Goal: Transaction & Acquisition: Book appointment/travel/reservation

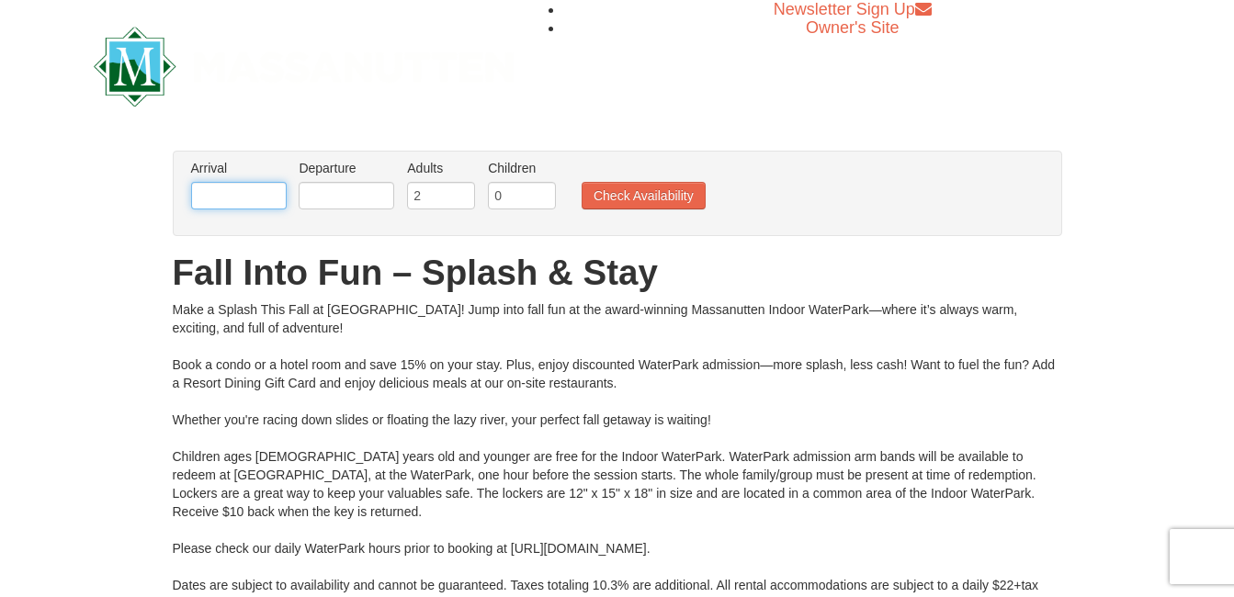
click at [234, 197] on input "text" at bounding box center [239, 196] width 96 height 28
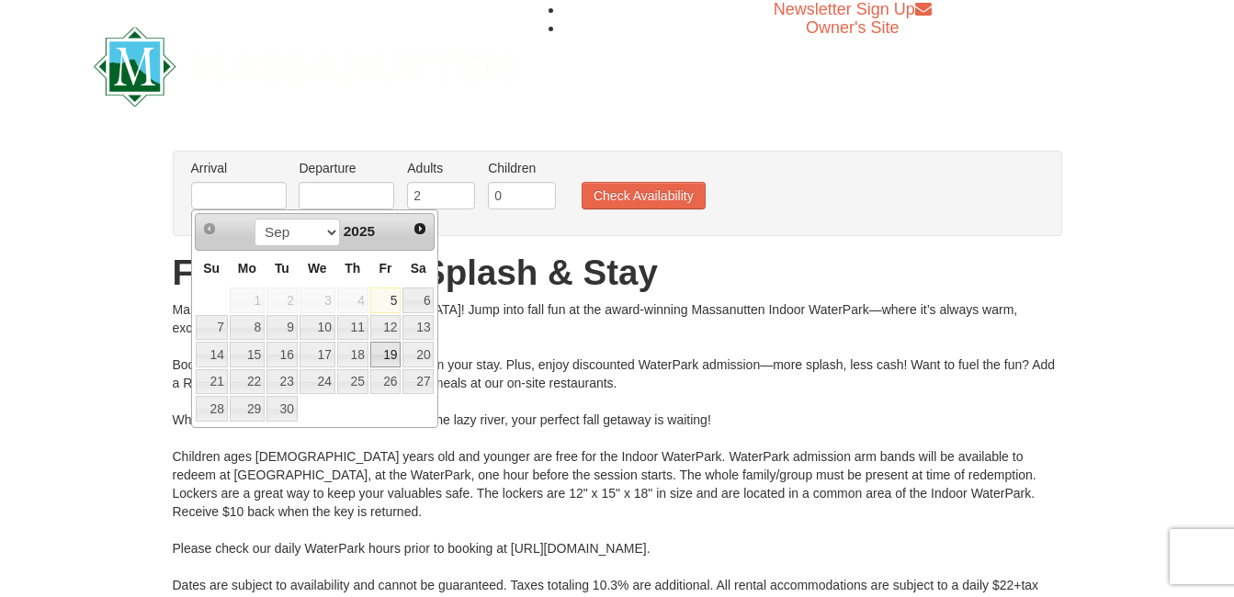
click at [389, 349] on link "19" at bounding box center [385, 355] width 31 height 26
type input "[DATE]"
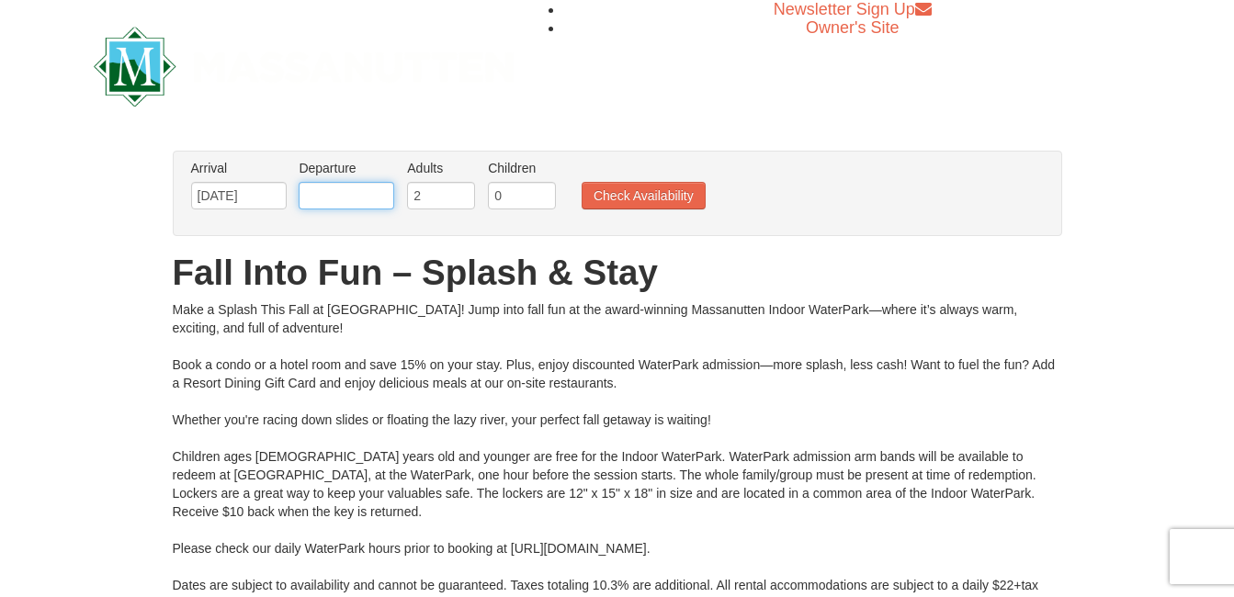
click at [328, 190] on input "text" at bounding box center [347, 196] width 96 height 28
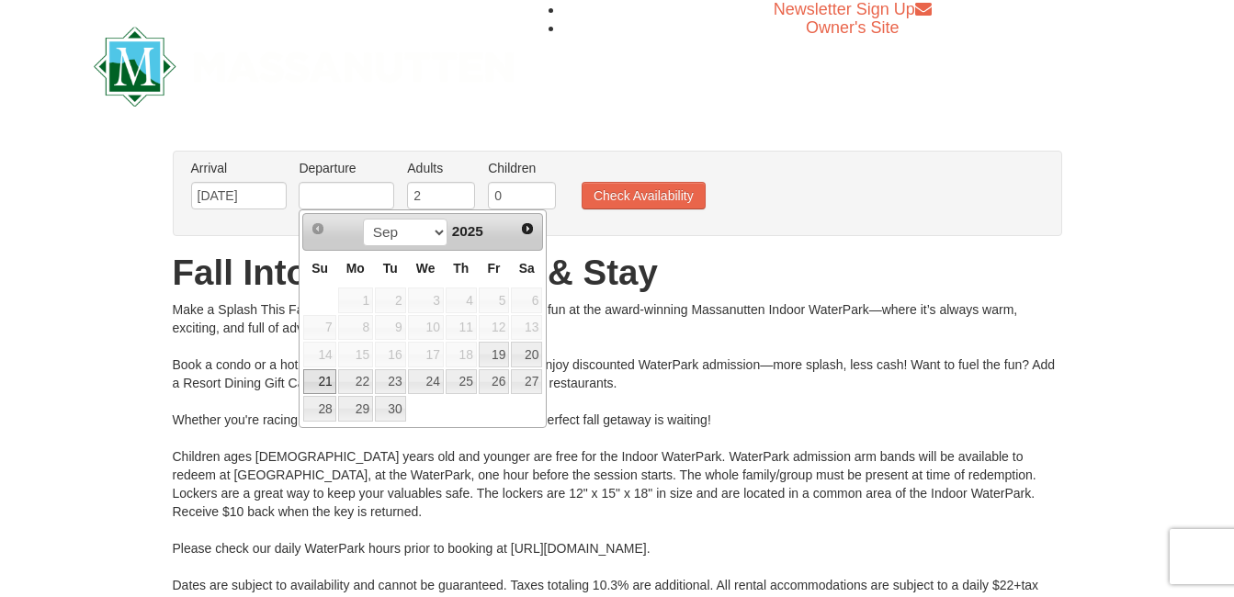
click at [324, 379] on link "21" at bounding box center [319, 382] width 32 height 26
type input "[DATE]"
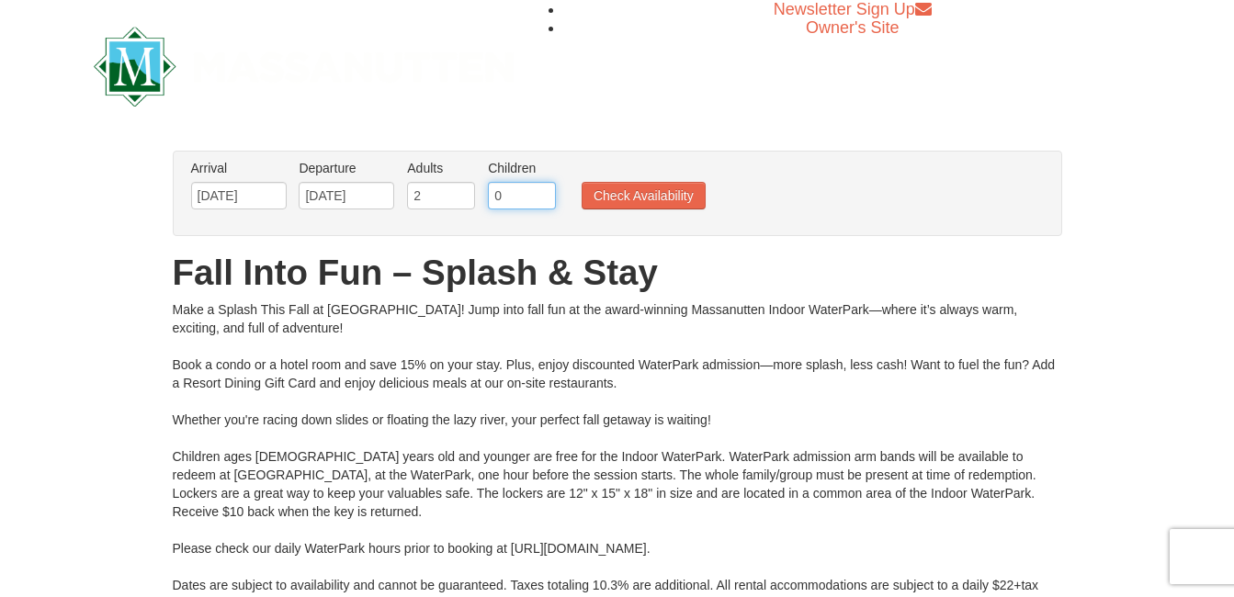
click at [501, 197] on input "0" at bounding box center [522, 196] width 68 height 28
click at [539, 192] on input "1" at bounding box center [522, 196] width 68 height 28
type input "2"
click at [539, 192] on input "2" at bounding box center [522, 196] width 68 height 28
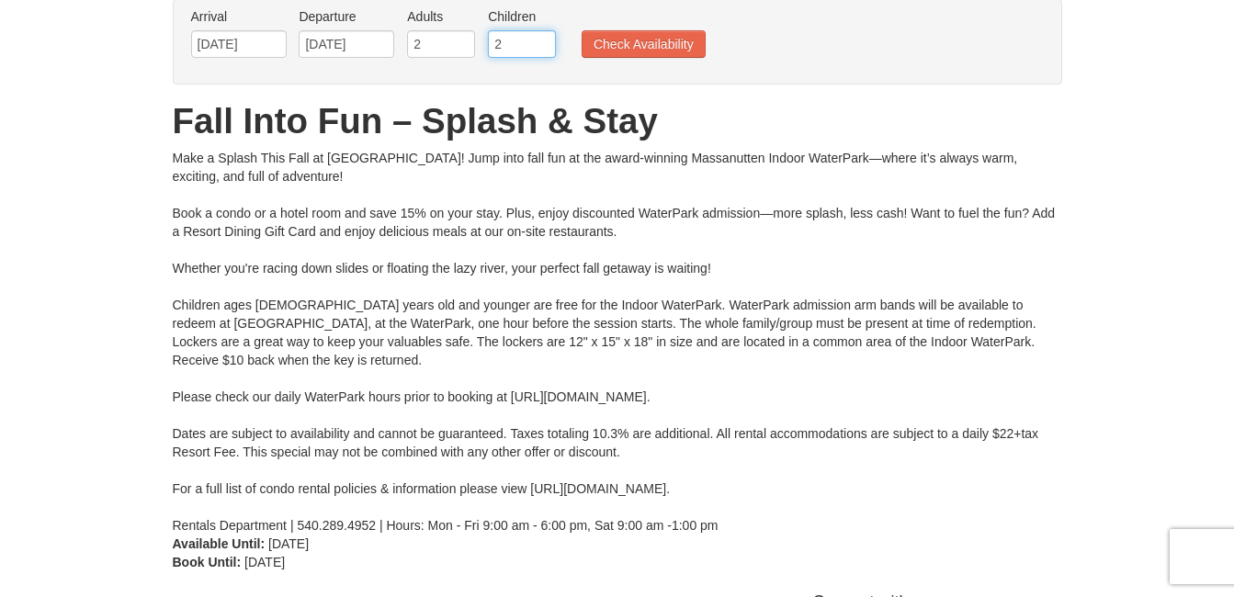
scroll to position [116, 0]
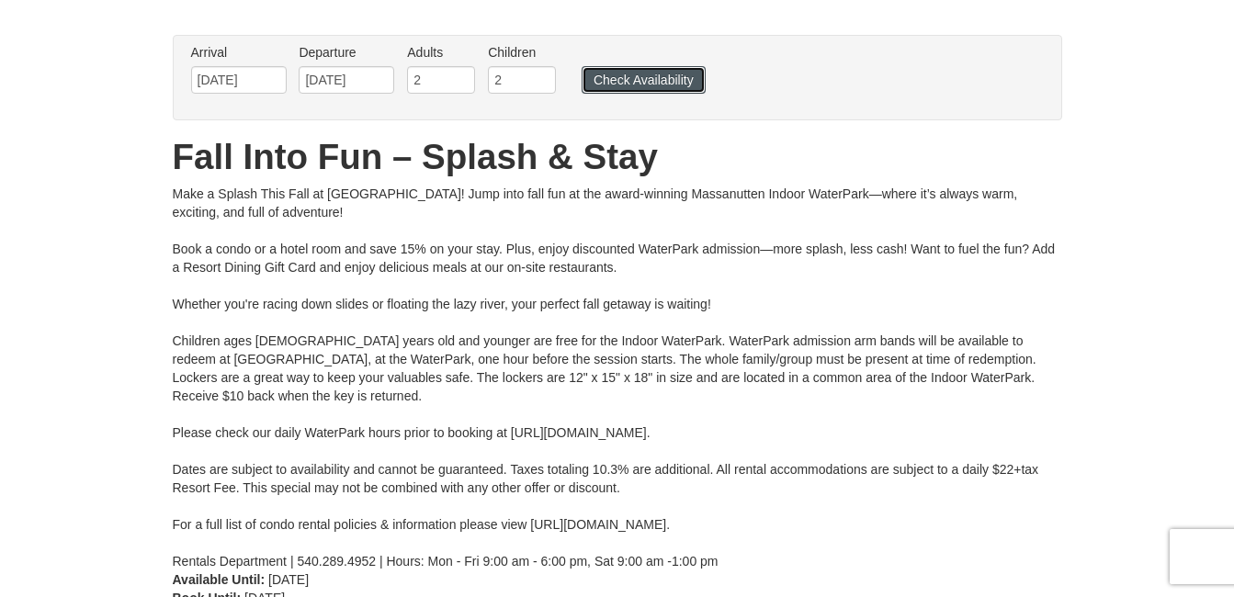
click at [639, 77] on button "Check Availability" at bounding box center [644, 80] width 124 height 28
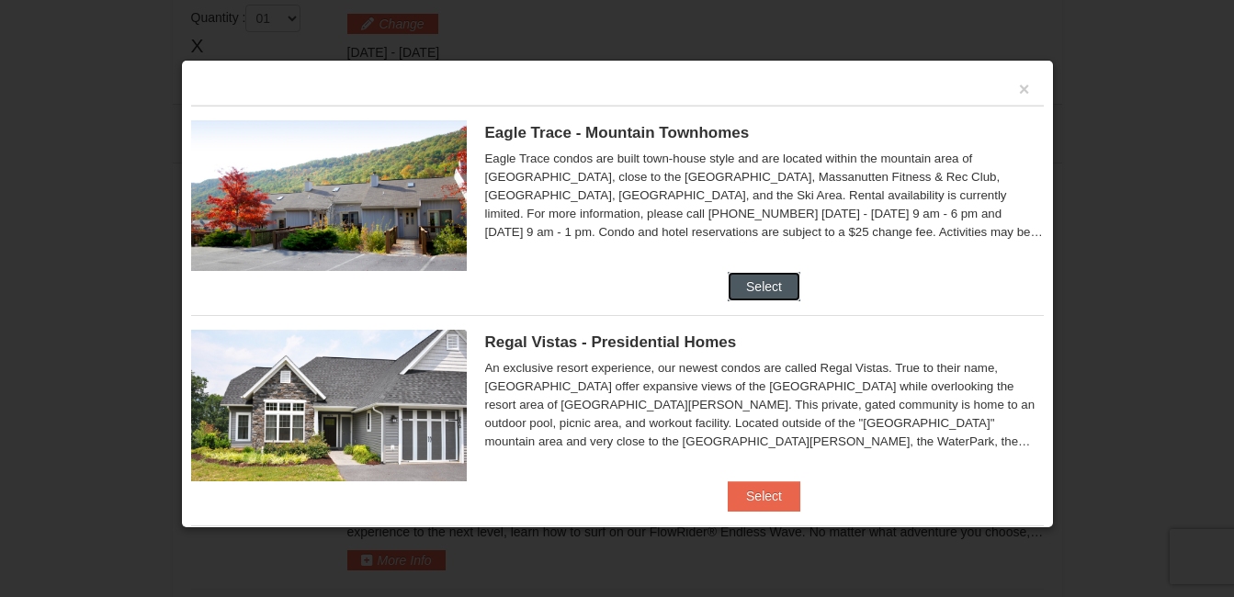
click at [754, 286] on button "Select" at bounding box center [764, 286] width 73 height 29
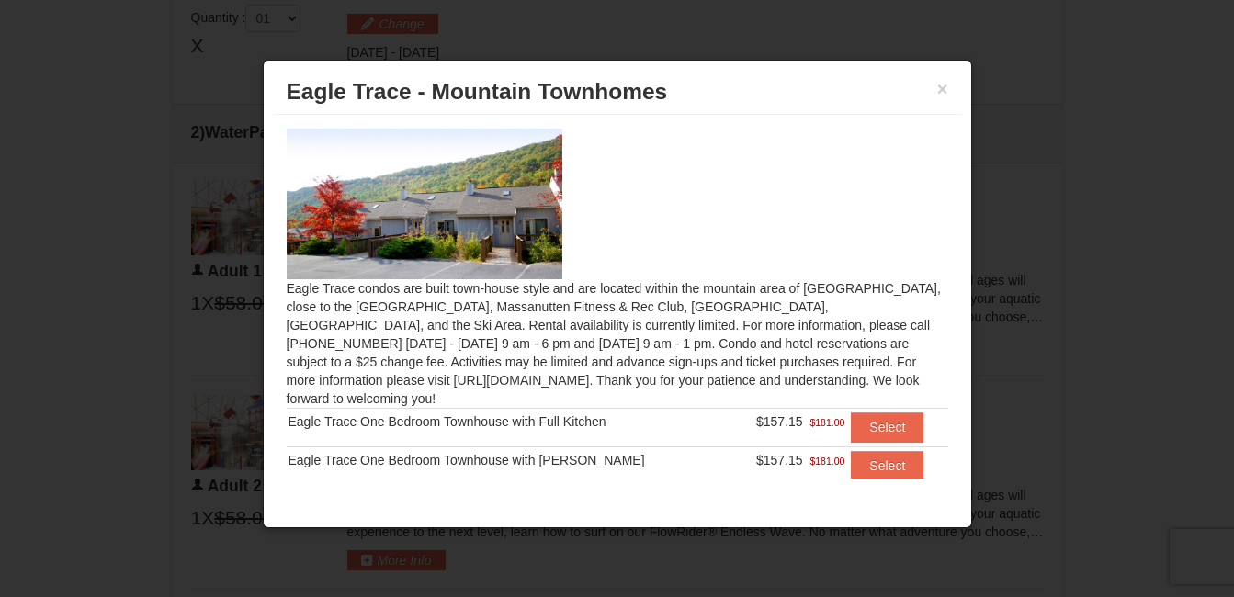
scroll to position [19, 0]
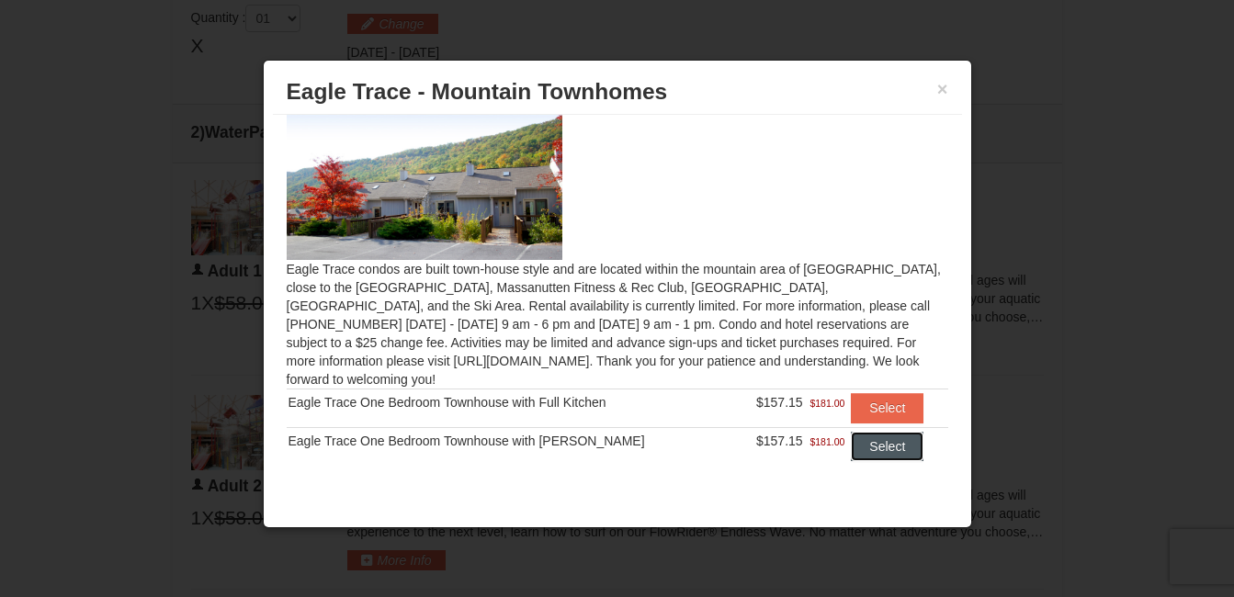
click at [867, 432] on button "Select" at bounding box center [887, 446] width 73 height 29
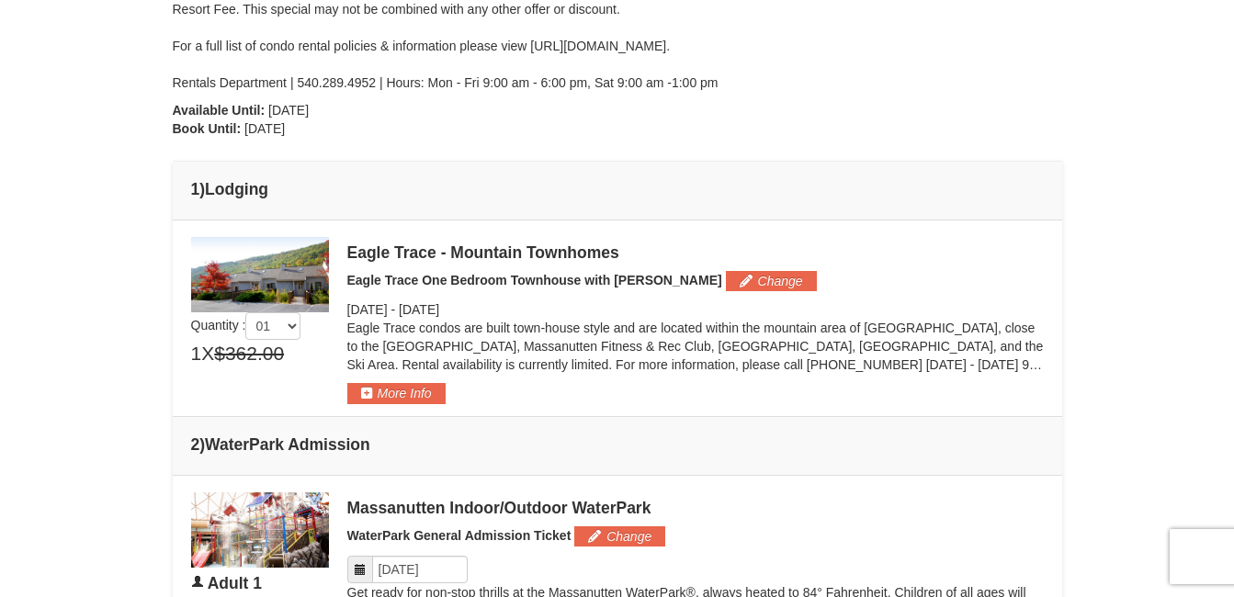
scroll to position [567, 0]
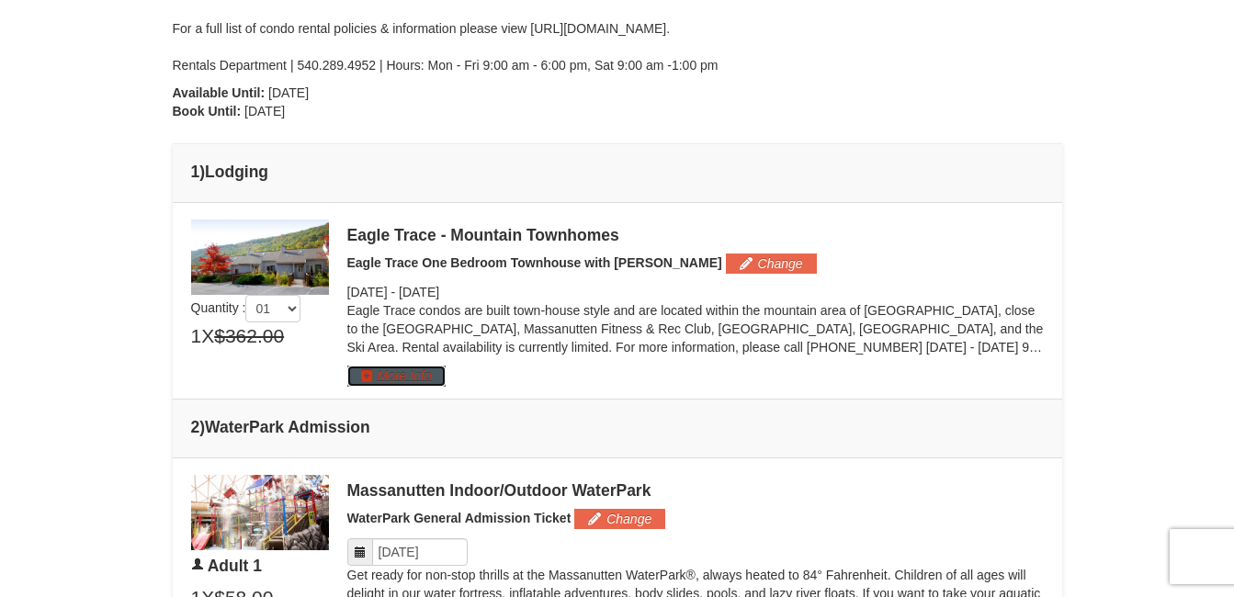
click at [361, 377] on button "More Info" at bounding box center [396, 376] width 98 height 20
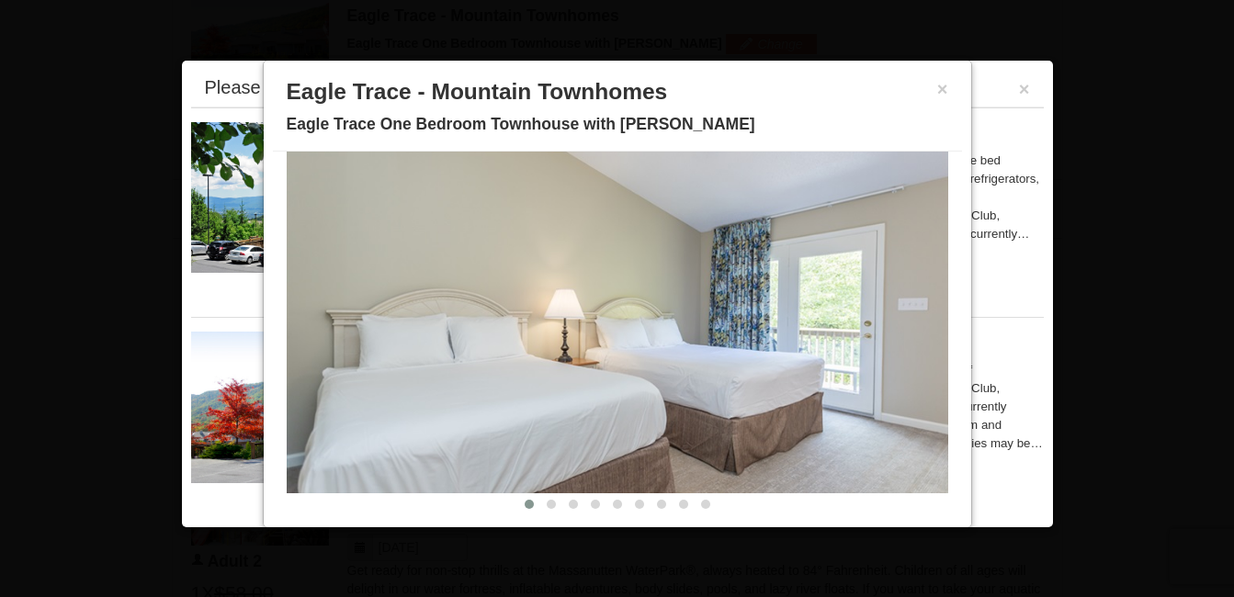
scroll to position [99, 0]
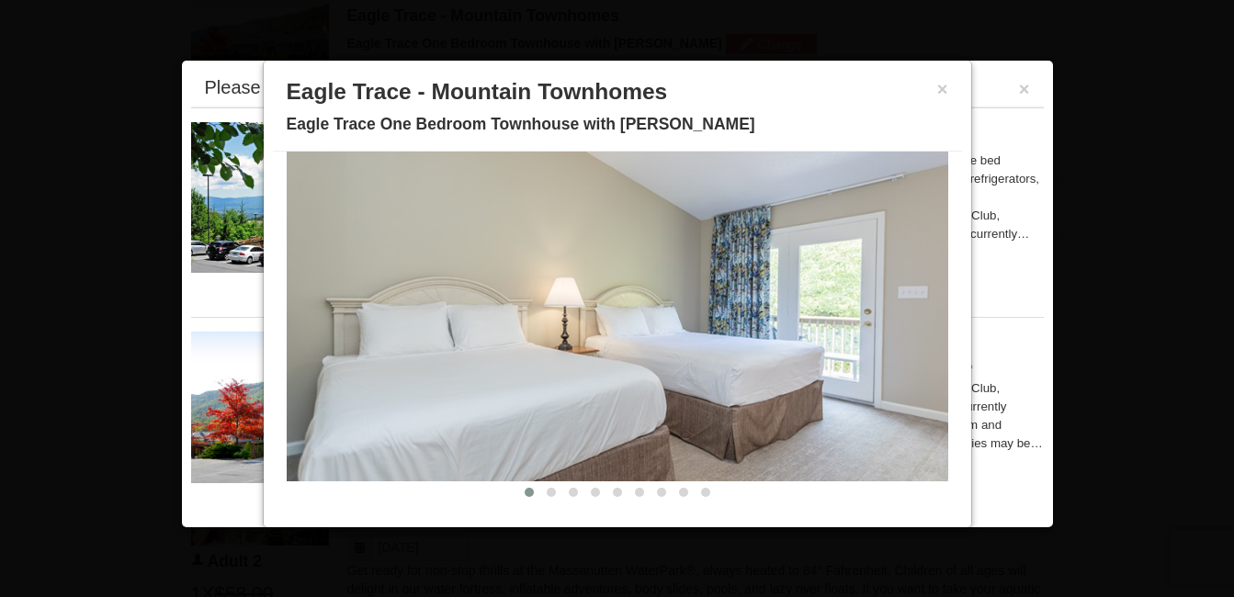
click at [933, 317] on div "Description Photos Item Detail Amenities Policies Eagle Trace - Mountain Townho…" at bounding box center [617, 334] width 689 height 364
click at [937, 88] on button "×" at bounding box center [942, 89] width 11 height 18
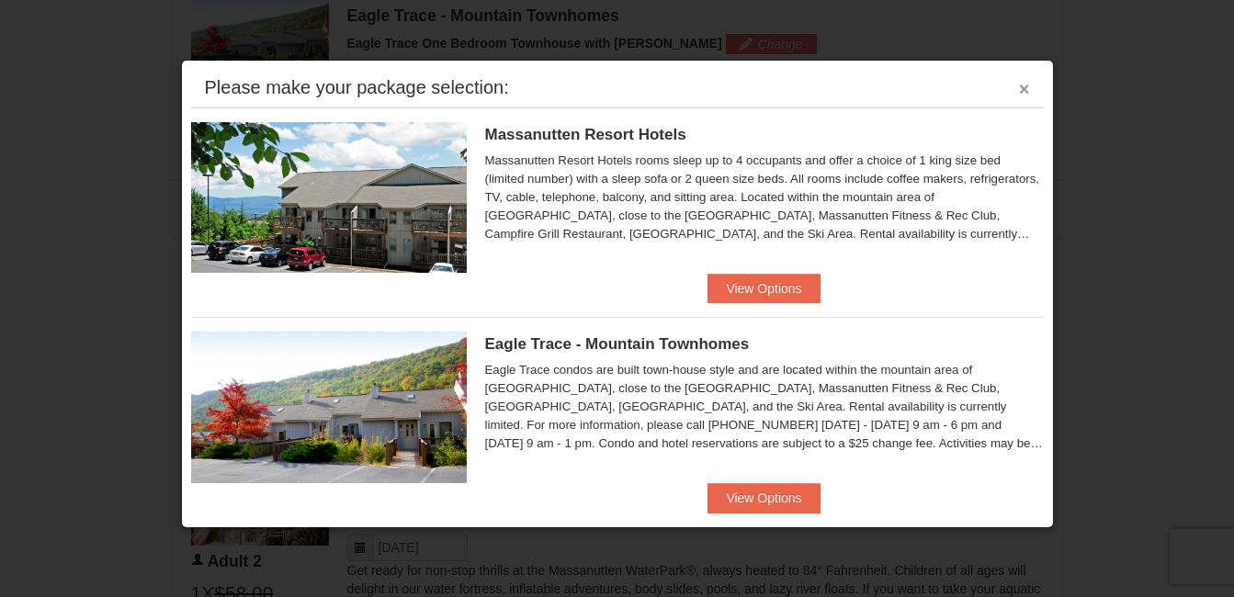
click at [1019, 85] on button "×" at bounding box center [1024, 89] width 11 height 18
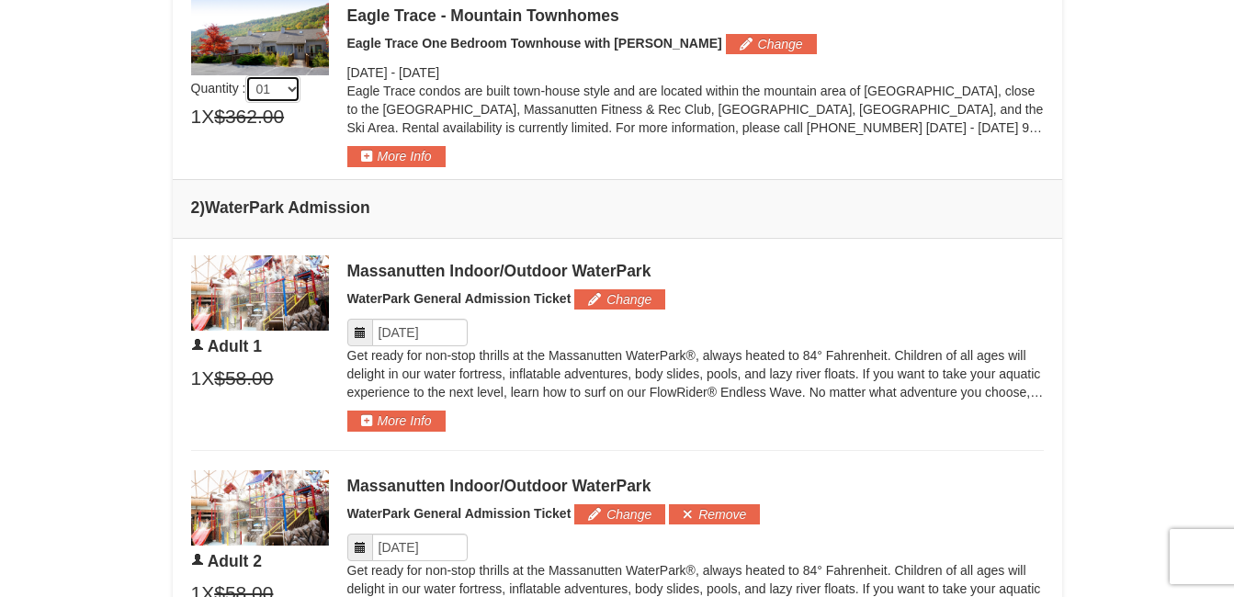
click at [294, 87] on select "01 02 03 04 05" at bounding box center [272, 89] width 55 height 28
click at [299, 95] on select "01 02 03 04 05" at bounding box center [272, 89] width 55 height 28
select select "1"
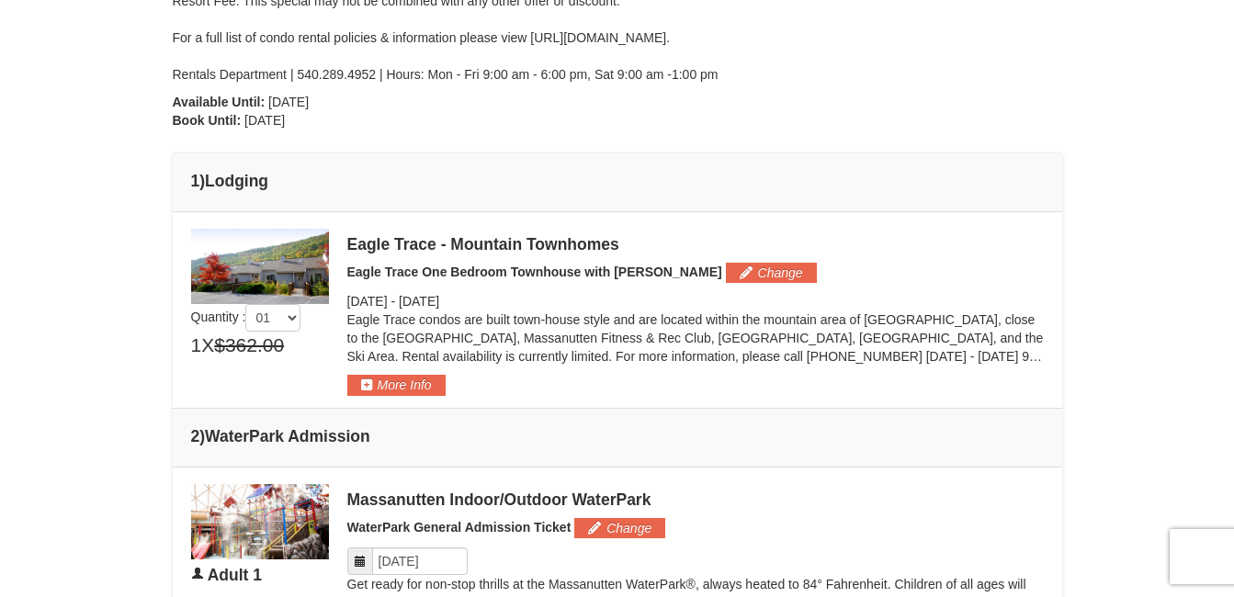
scroll to position [571, 0]
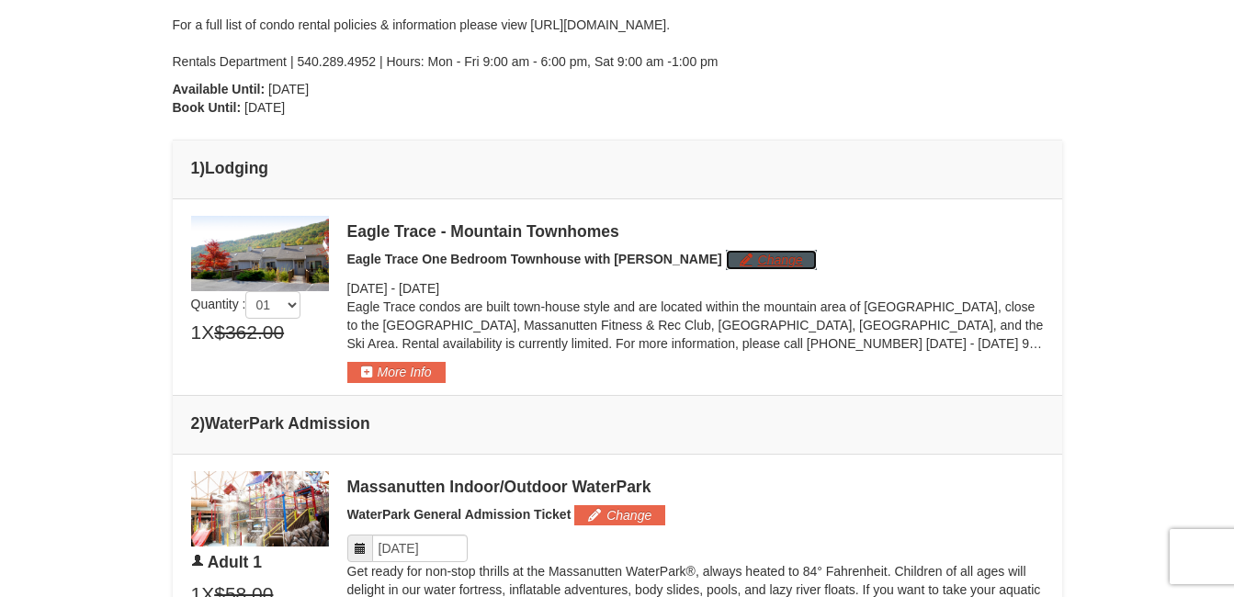
click at [726, 258] on button "Change" at bounding box center [771, 260] width 91 height 20
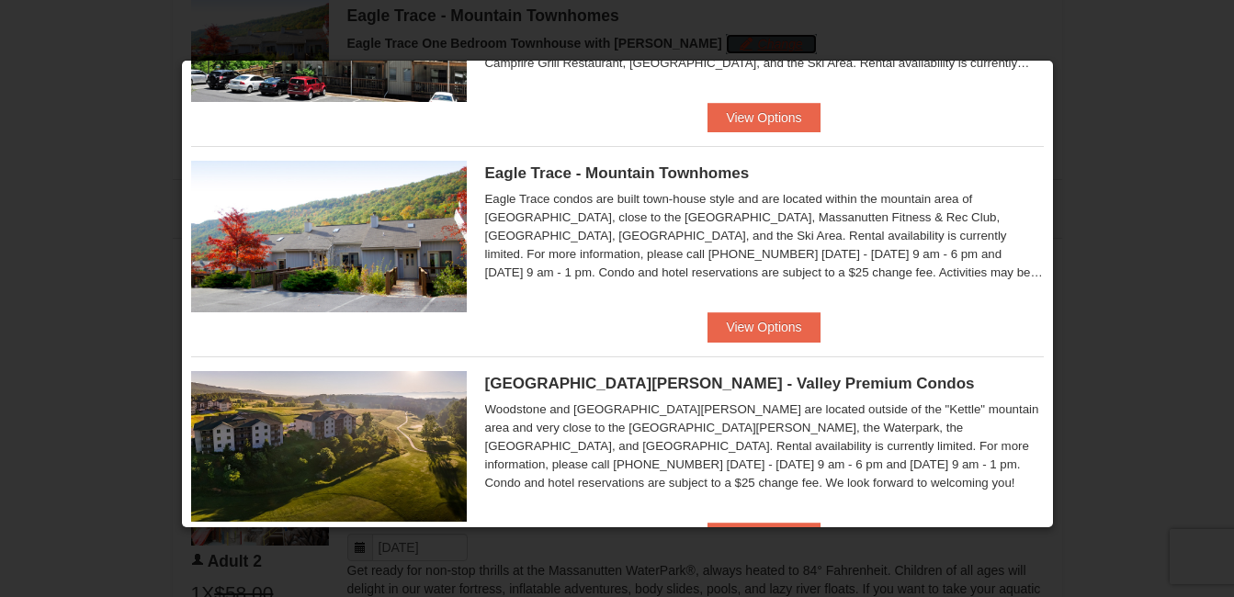
scroll to position [218, 0]
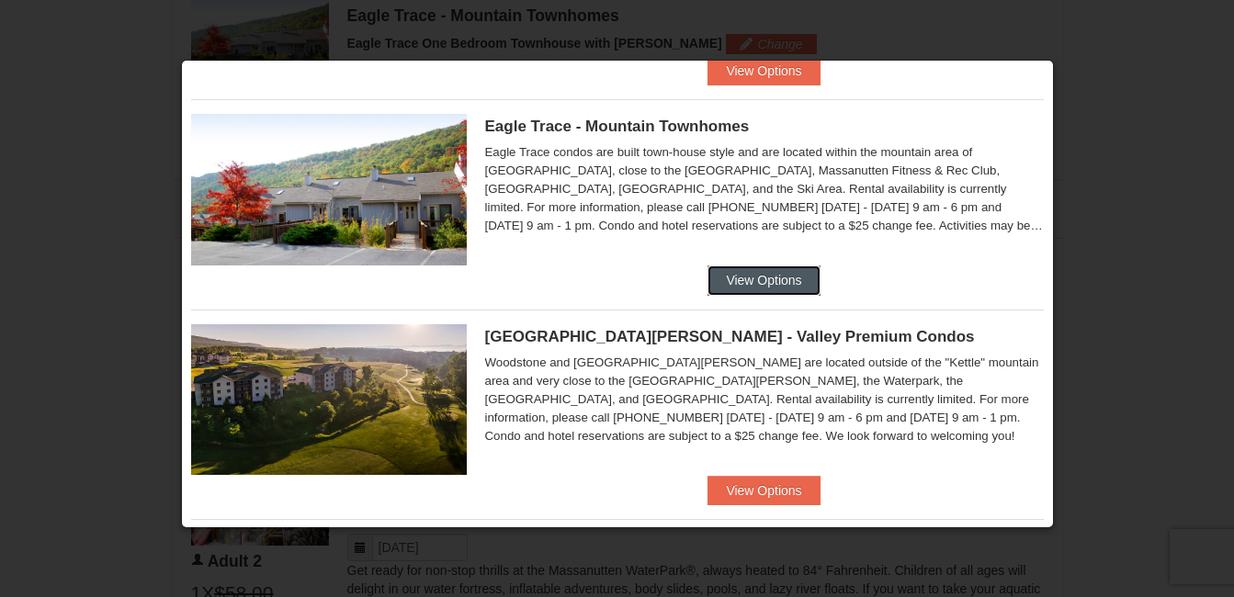
click at [754, 281] on button "View Options" at bounding box center [764, 280] width 112 height 29
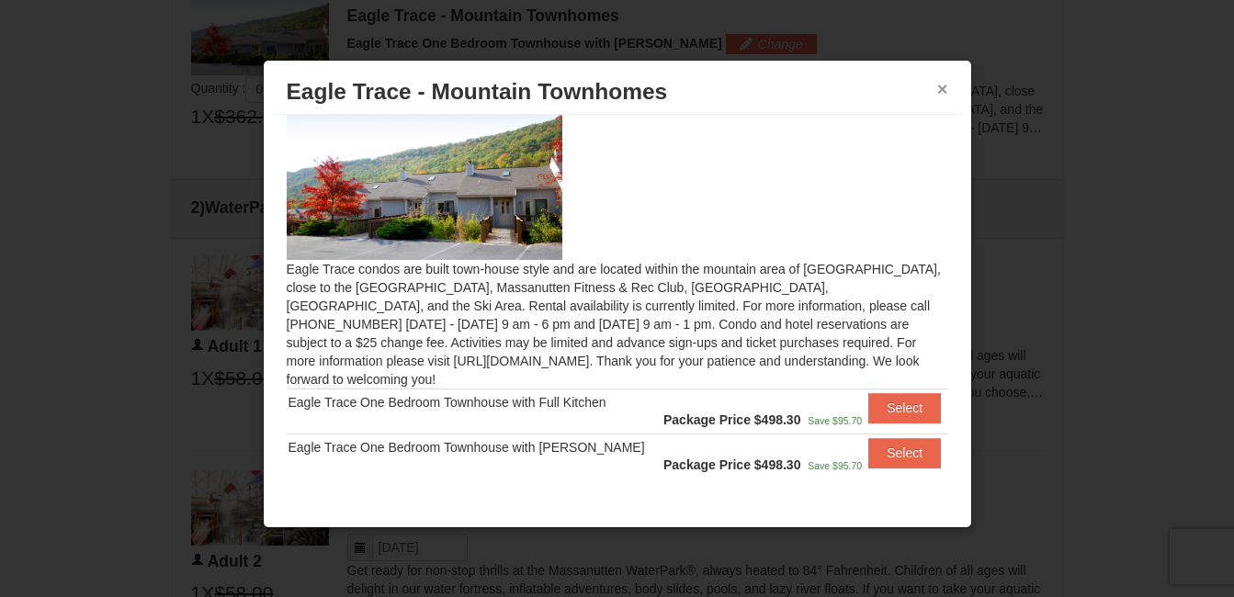
click at [940, 83] on button "×" at bounding box center [942, 89] width 11 height 18
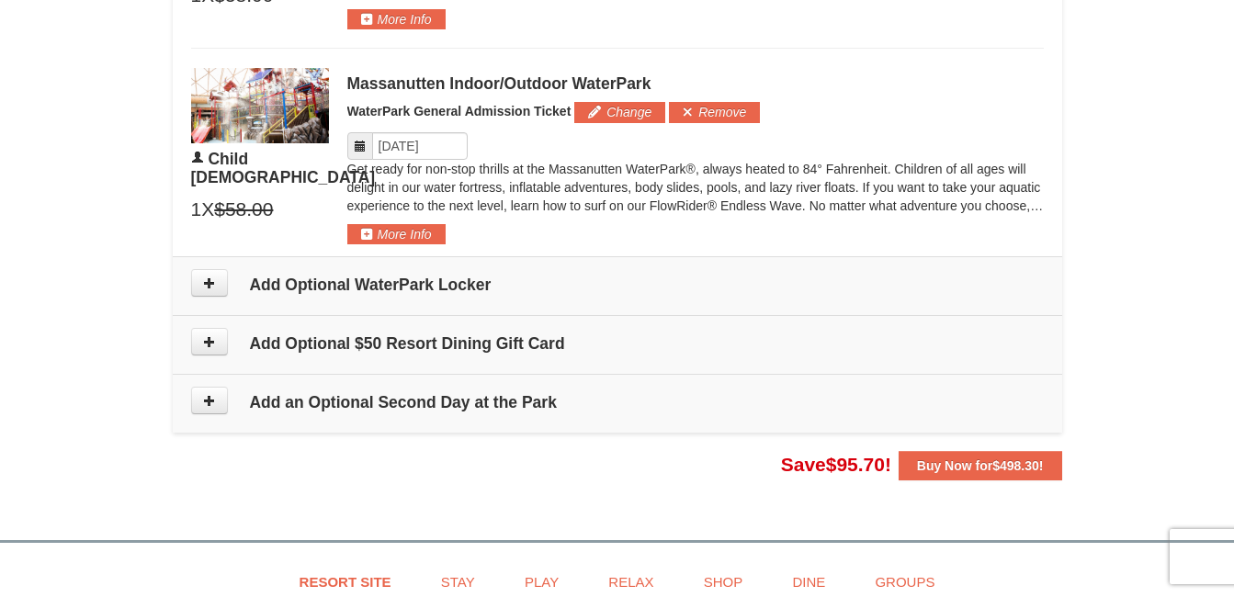
scroll to position [1622, 0]
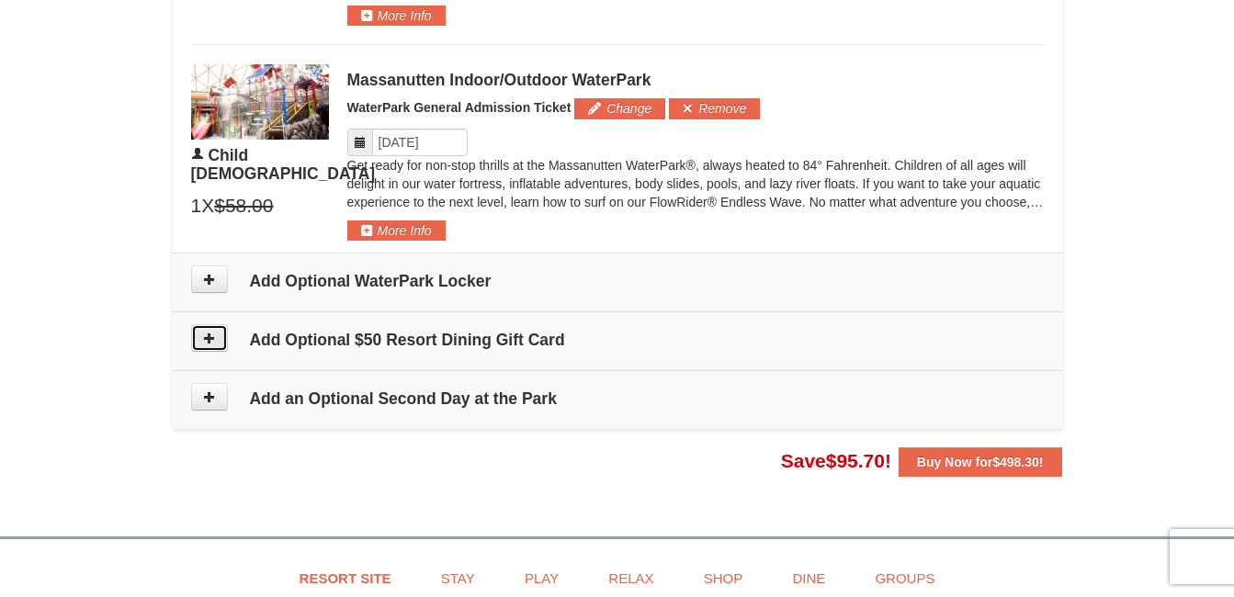
click at [206, 334] on icon at bounding box center [209, 338] width 13 height 13
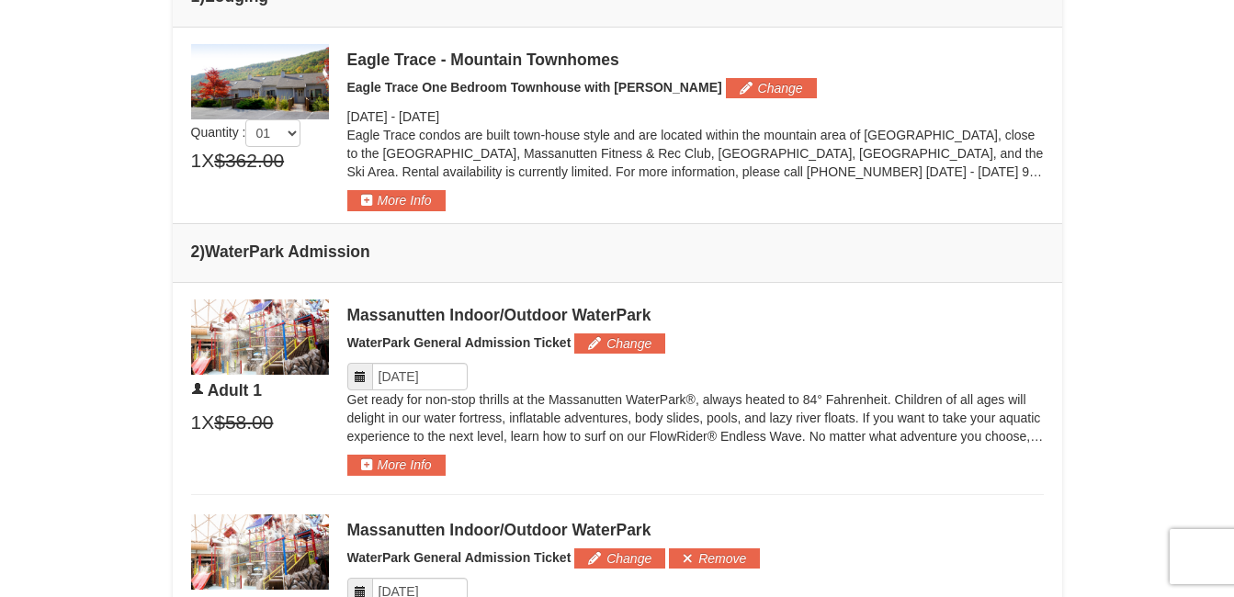
scroll to position [761, 0]
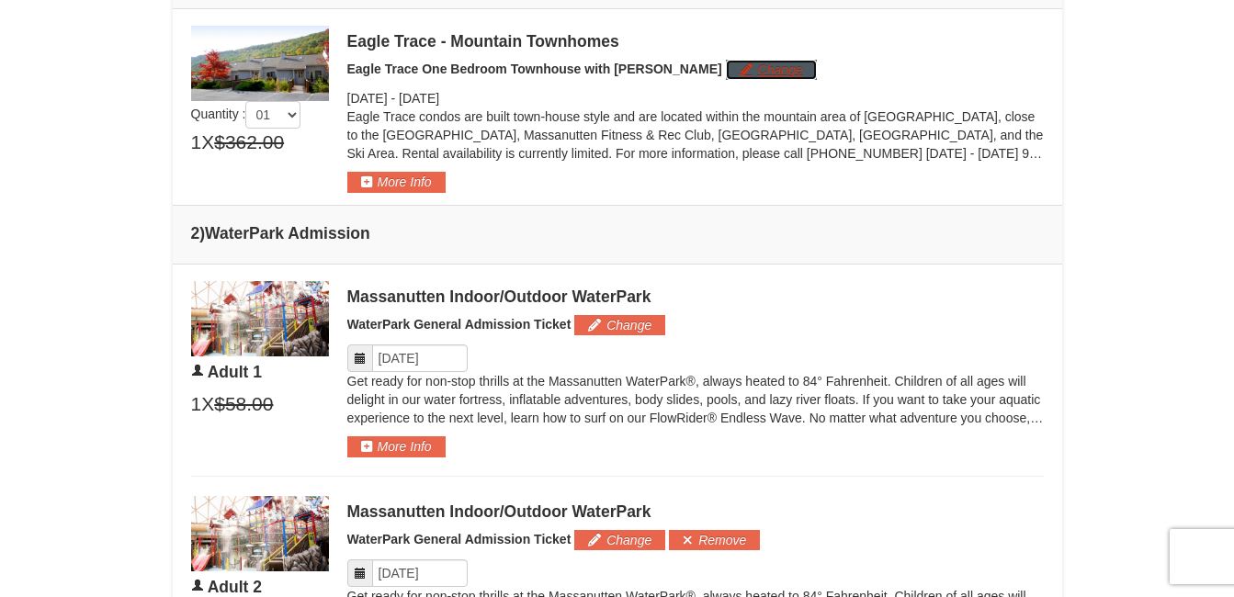
click at [726, 74] on button "Change" at bounding box center [771, 70] width 91 height 20
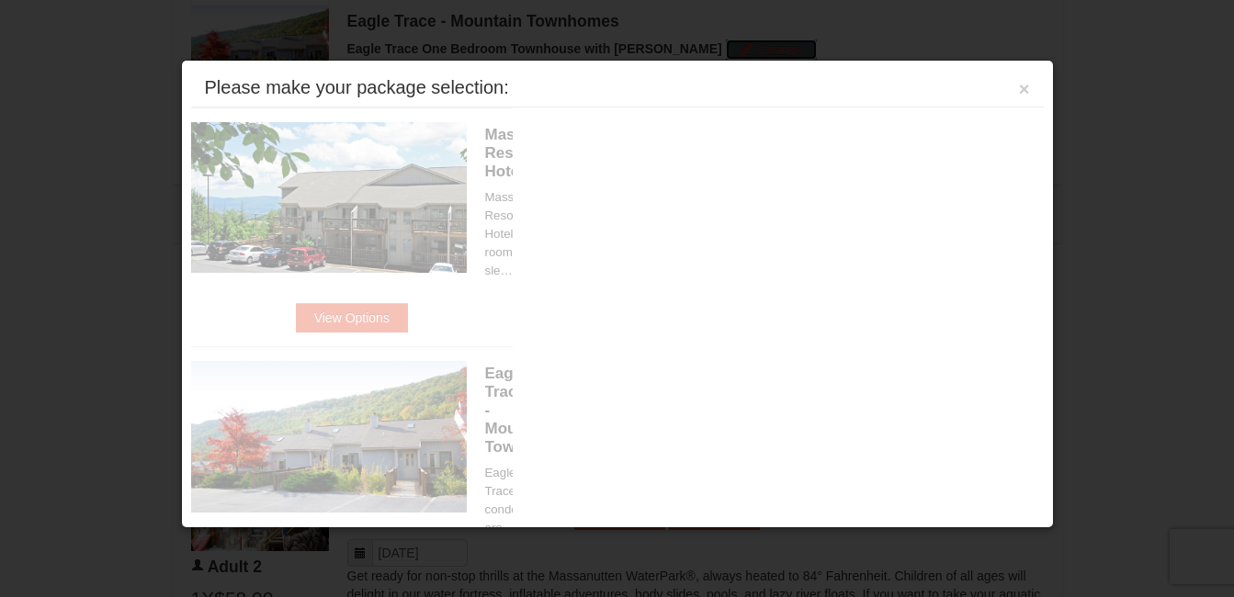
scroll to position [787, 0]
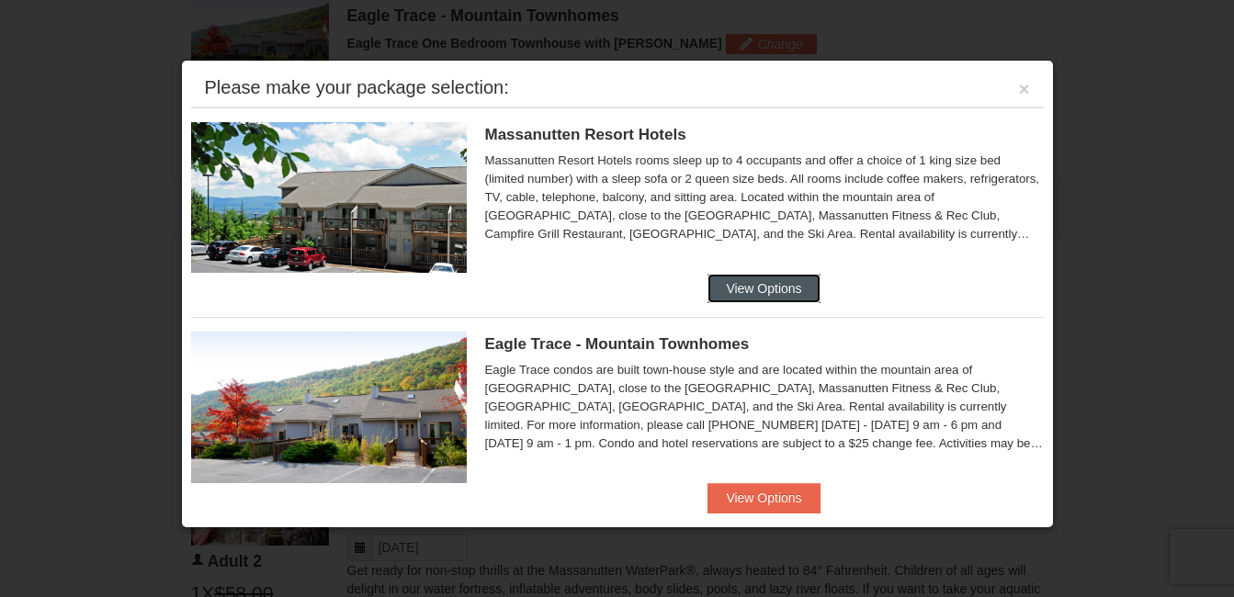
click at [752, 287] on button "View Options" at bounding box center [764, 288] width 112 height 29
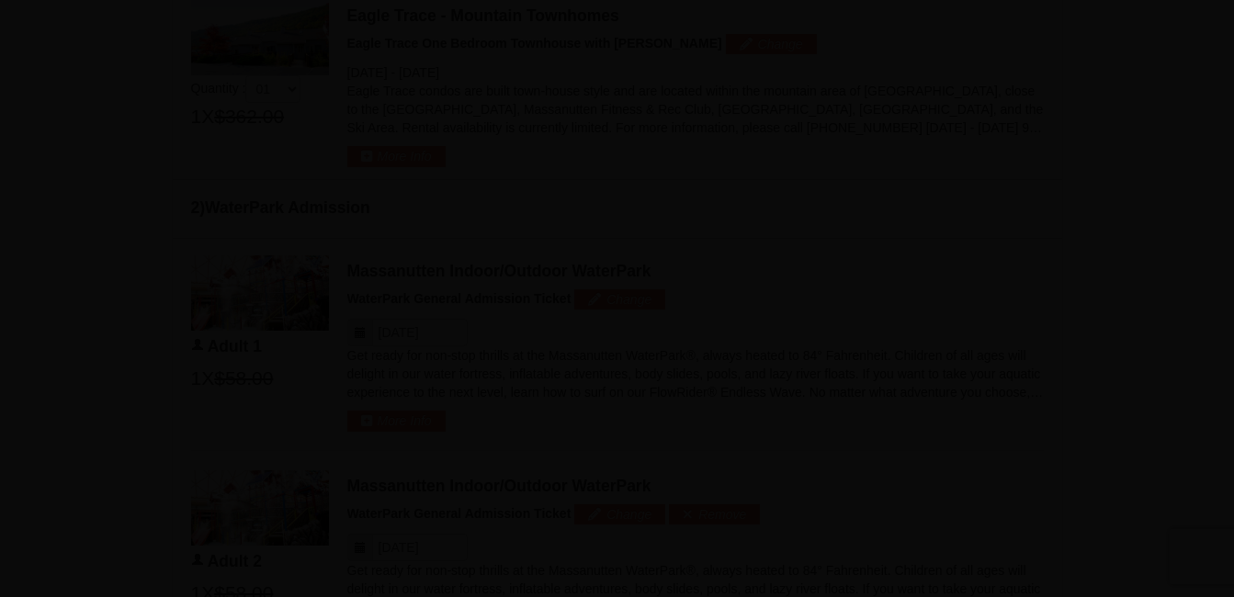
scroll to position [6, 0]
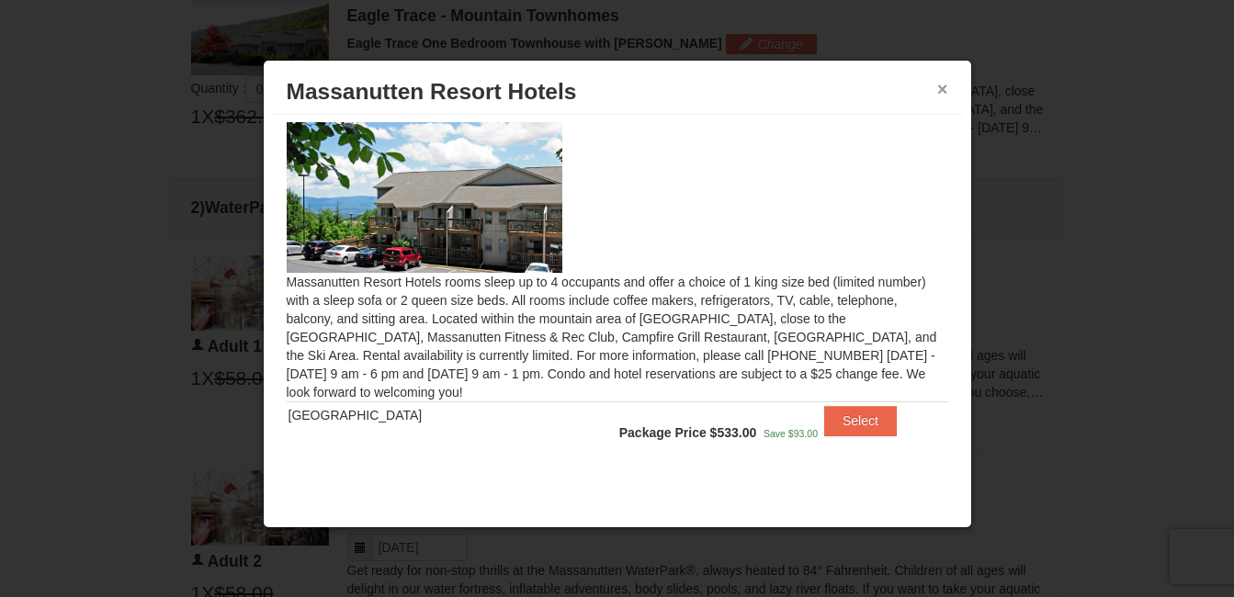
click at [940, 84] on button "×" at bounding box center [942, 89] width 11 height 18
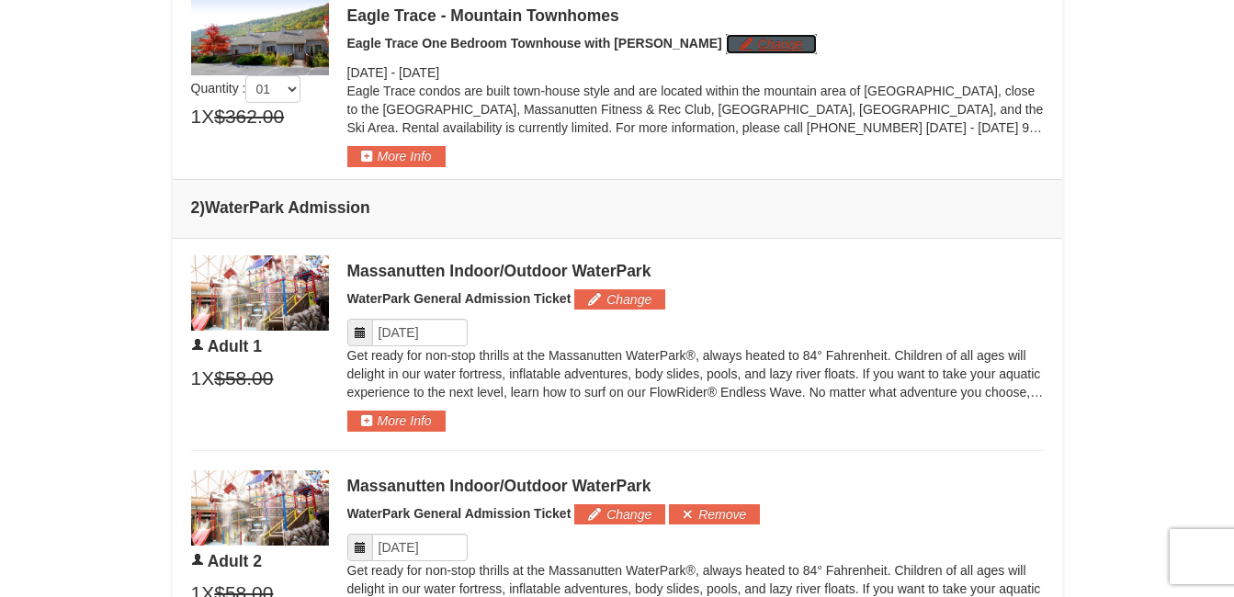
click at [726, 45] on button "Change" at bounding box center [771, 44] width 91 height 20
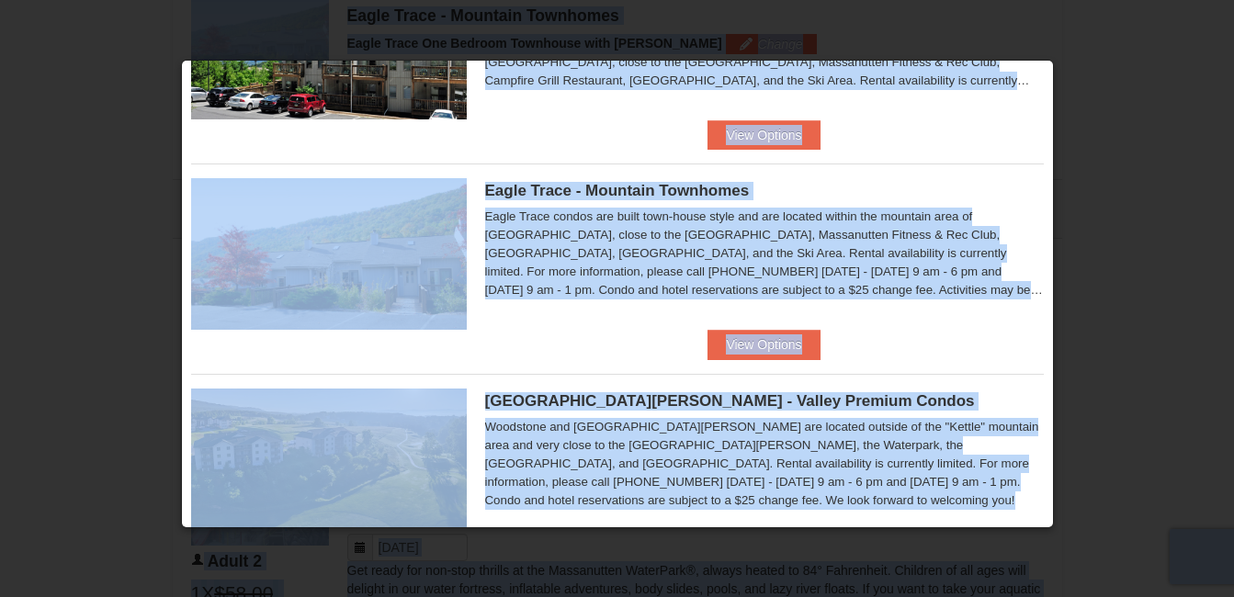
scroll to position [164, 0]
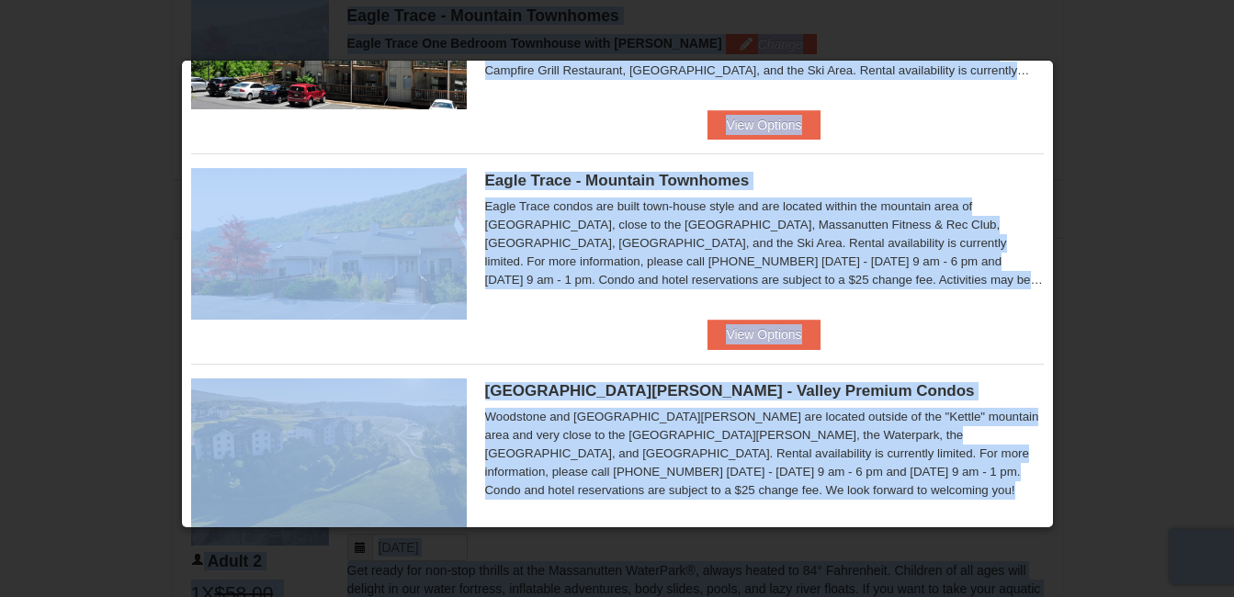
drag, startPoint x: 1052, startPoint y: 122, endPoint x: 1060, endPoint y: 167, distance: 45.8
click at [1060, 167] on body "Browser Not Supported We notice you are using a browser which will not provide …" at bounding box center [617, 588] width 1234 height 2751
drag, startPoint x: 1060, startPoint y: 167, endPoint x: 1038, endPoint y: 167, distance: 23.0
click at [1038, 167] on div "Please make your package selection: × Massanutten Resort Hotels Hotel Queen Roo…" at bounding box center [617, 294] width 873 height 469
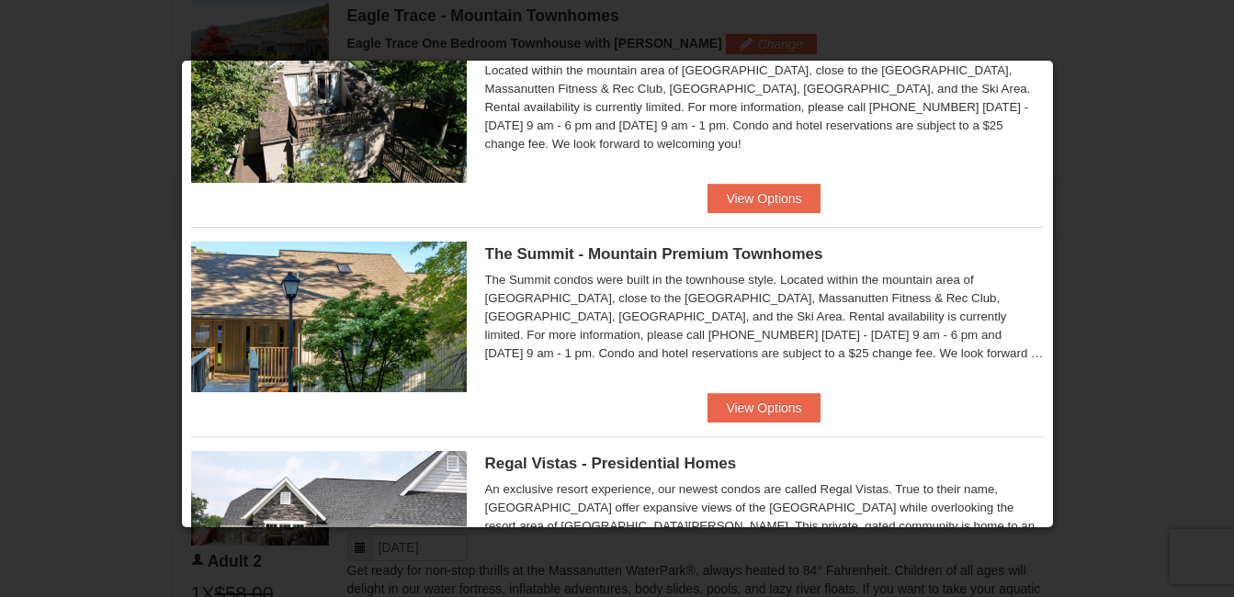
scroll to position [916, 0]
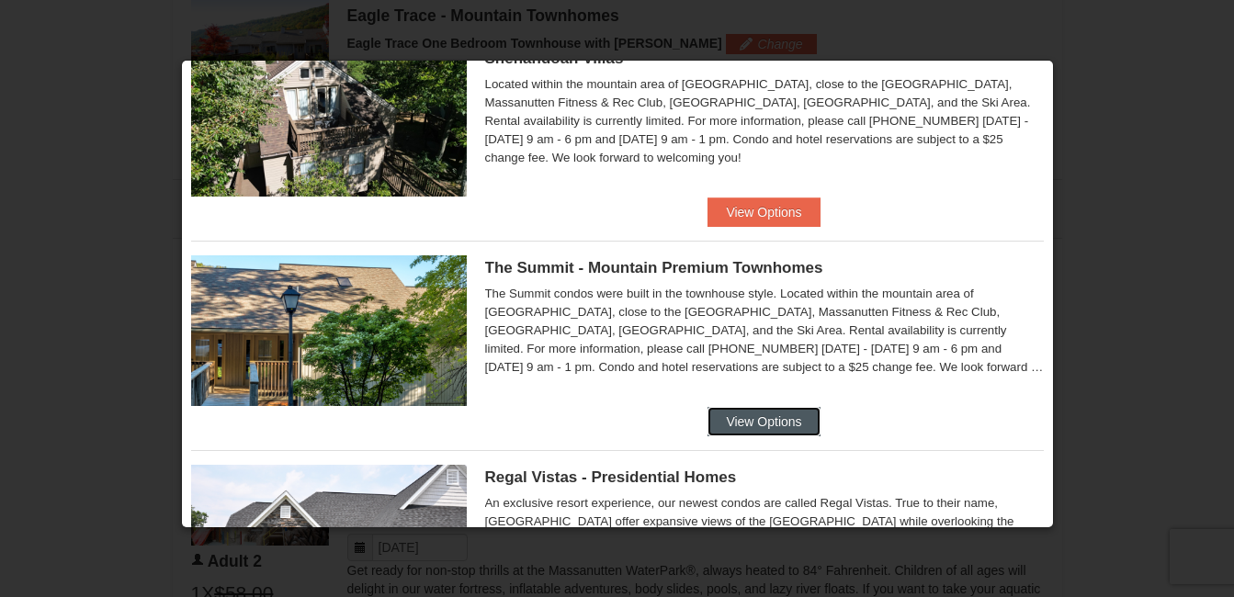
click at [778, 408] on button "View Options" at bounding box center [764, 421] width 112 height 29
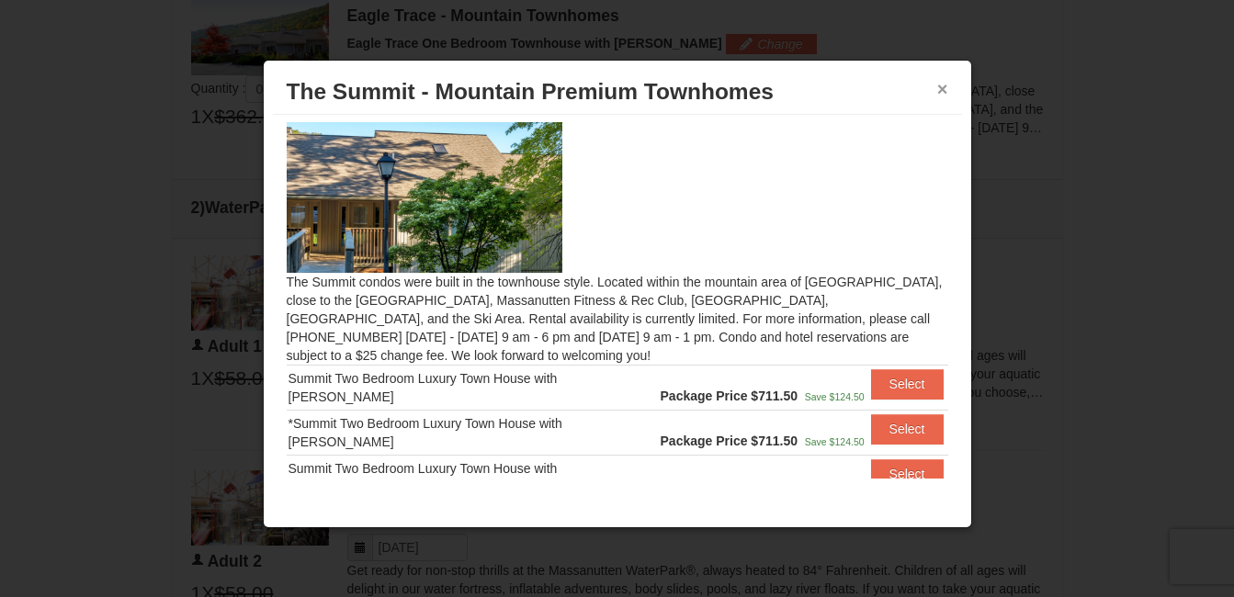
click at [946, 88] on button "×" at bounding box center [942, 89] width 11 height 18
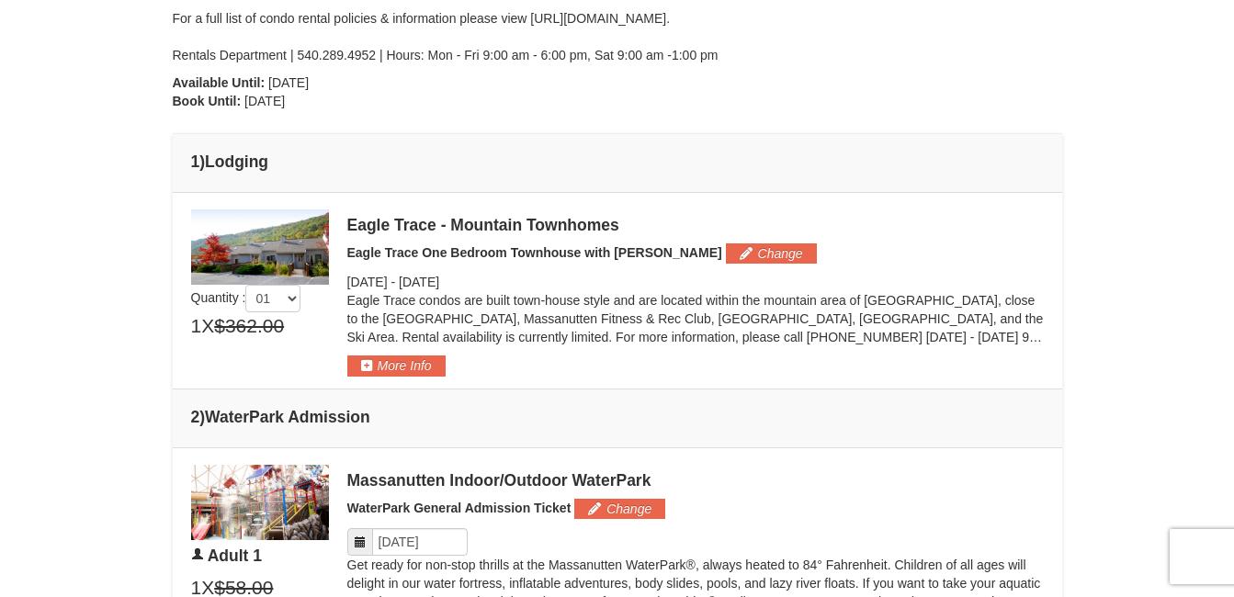
scroll to position [568, 0]
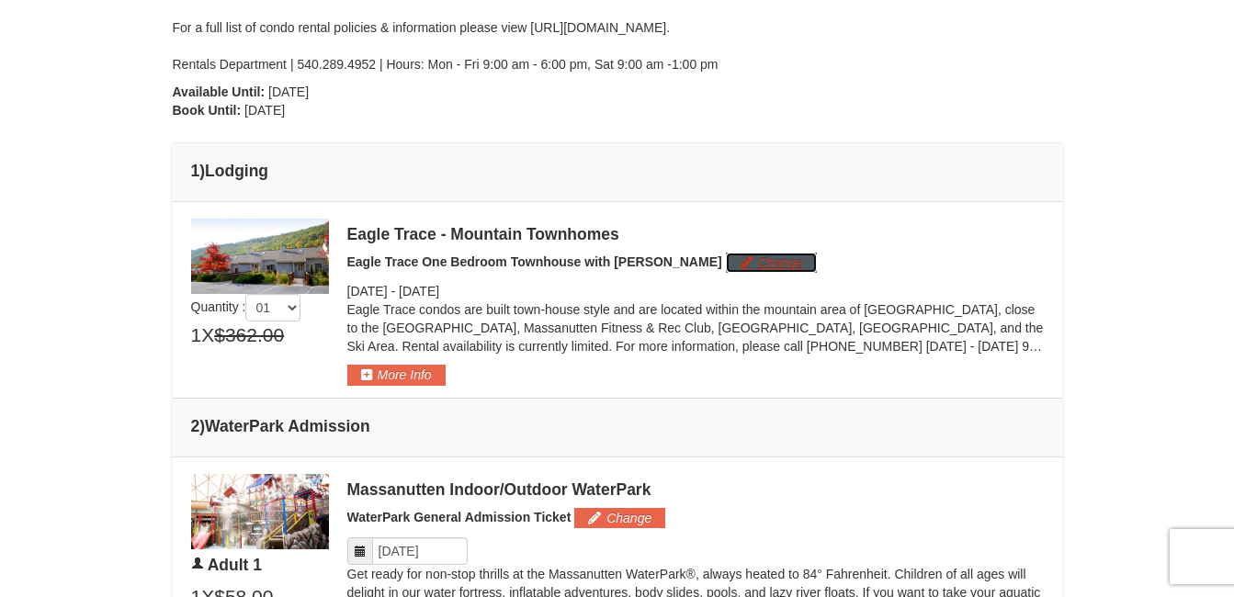
click at [743, 256] on button "Change" at bounding box center [771, 263] width 91 height 20
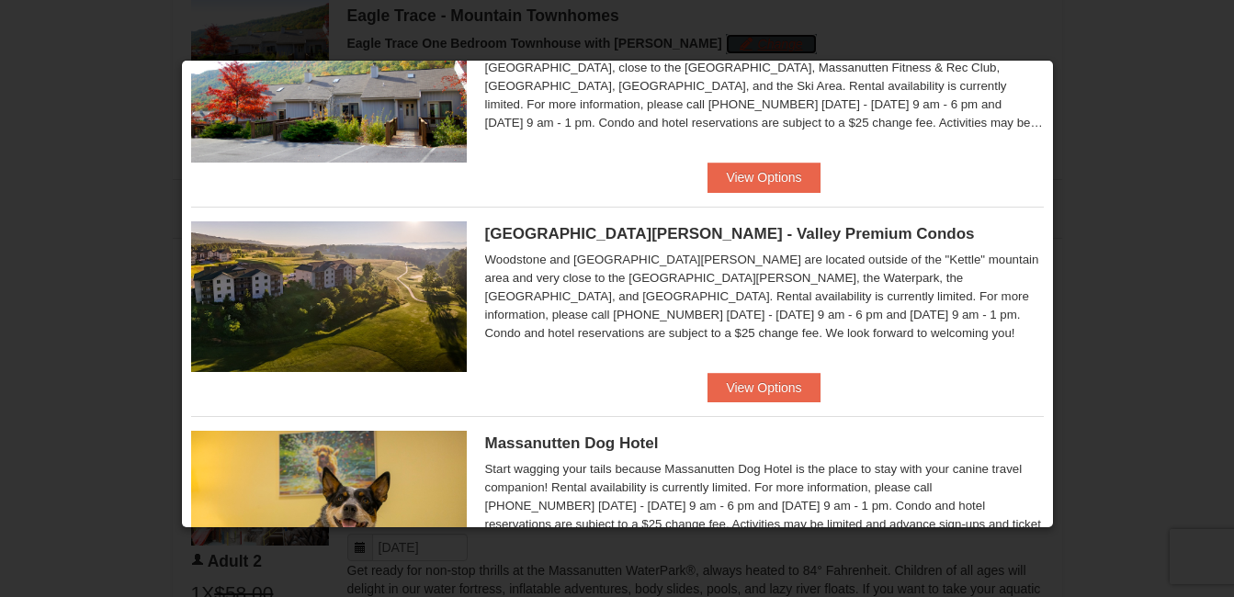
scroll to position [324, 0]
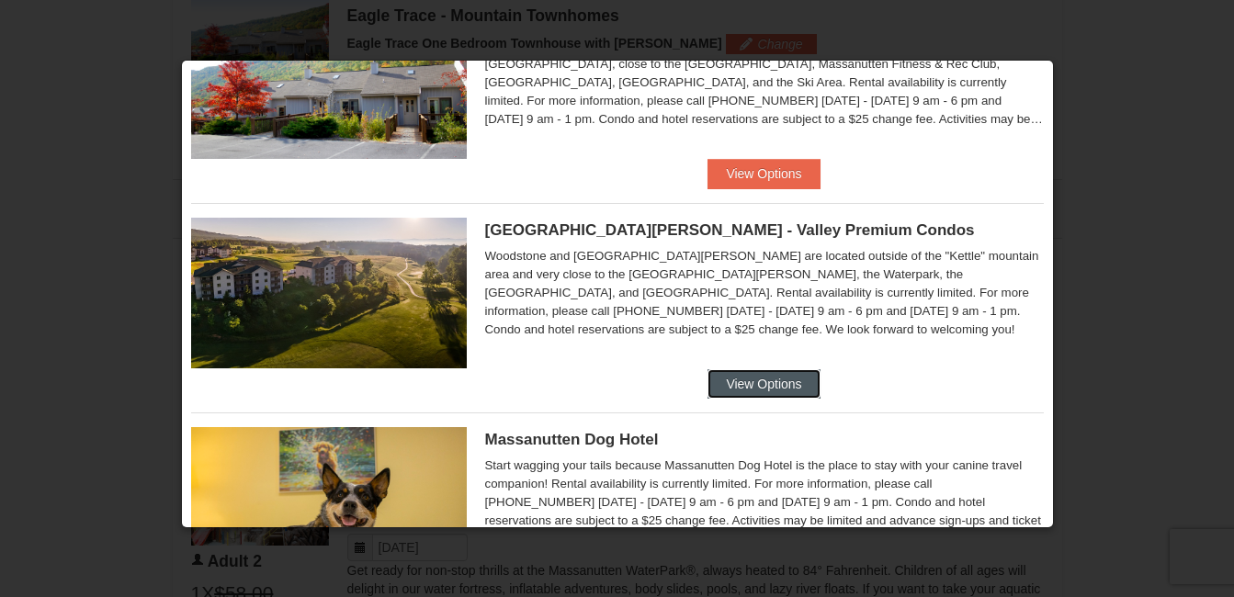
click at [752, 391] on button "View Options" at bounding box center [764, 383] width 112 height 29
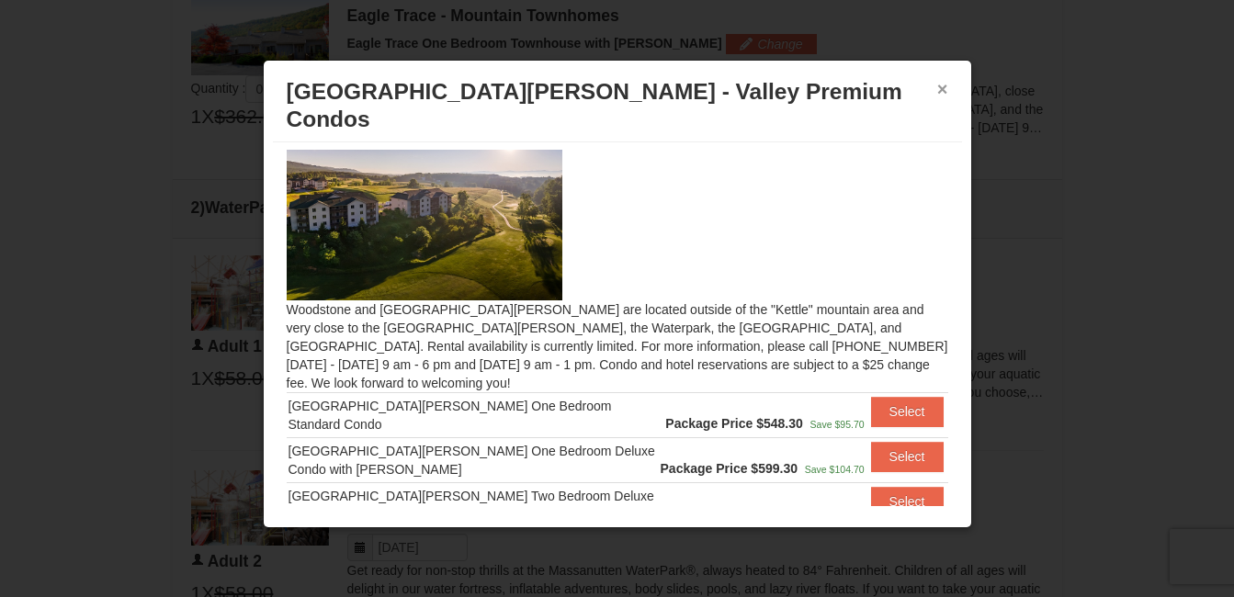
click at [944, 85] on button "×" at bounding box center [942, 89] width 11 height 18
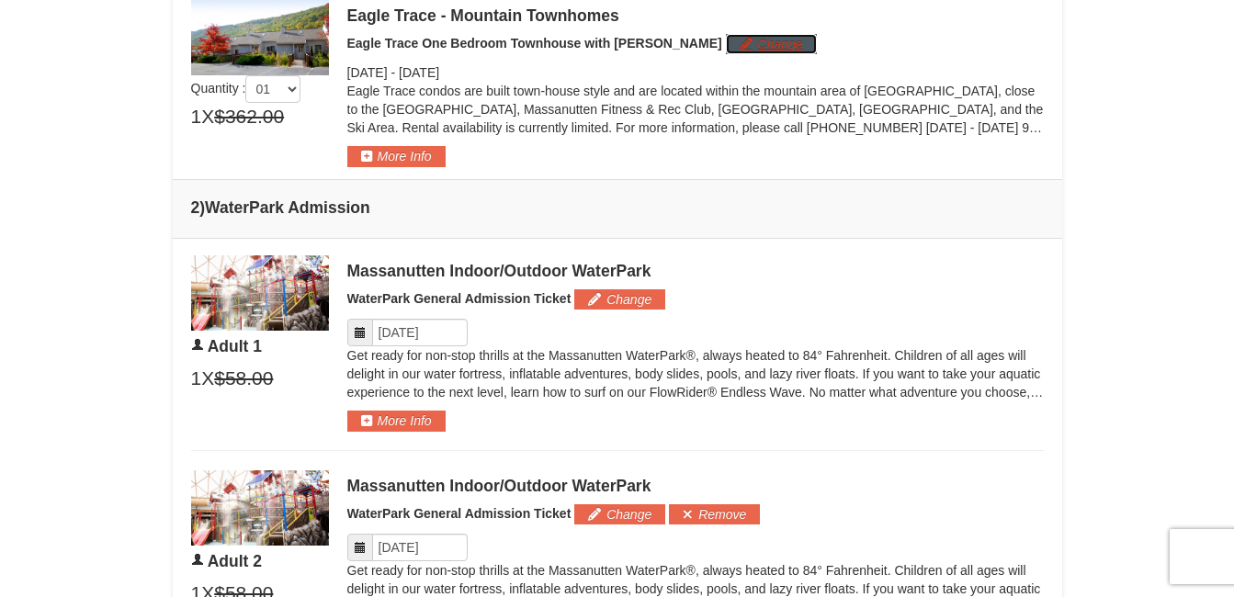
click at [726, 47] on button "Change" at bounding box center [771, 44] width 91 height 20
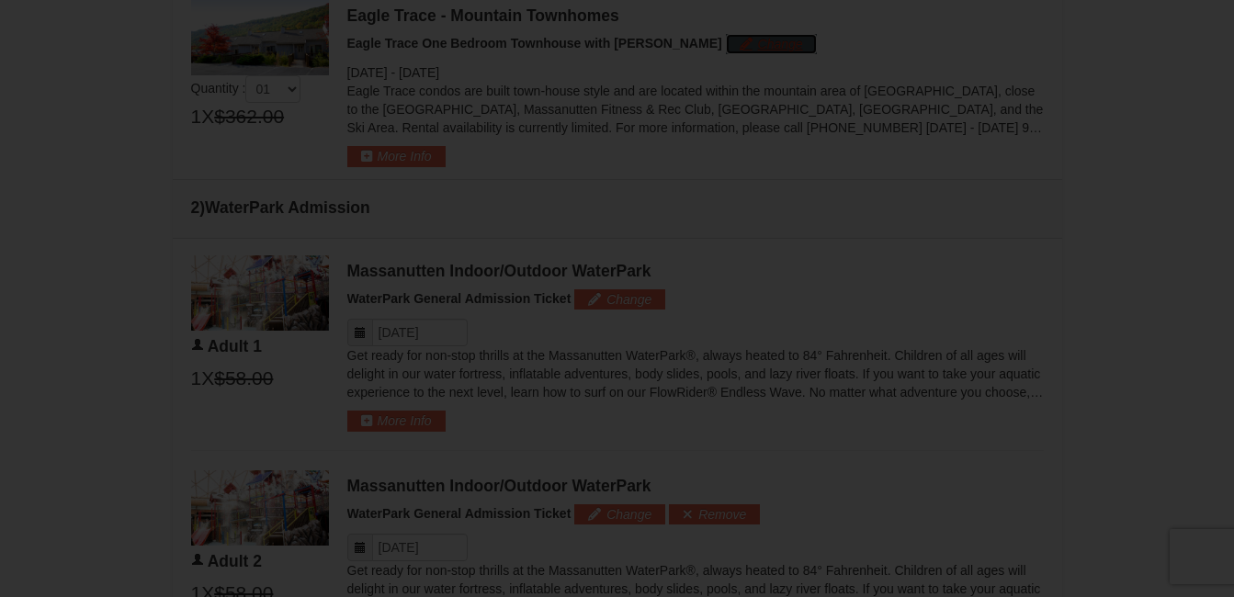
scroll to position [0, 0]
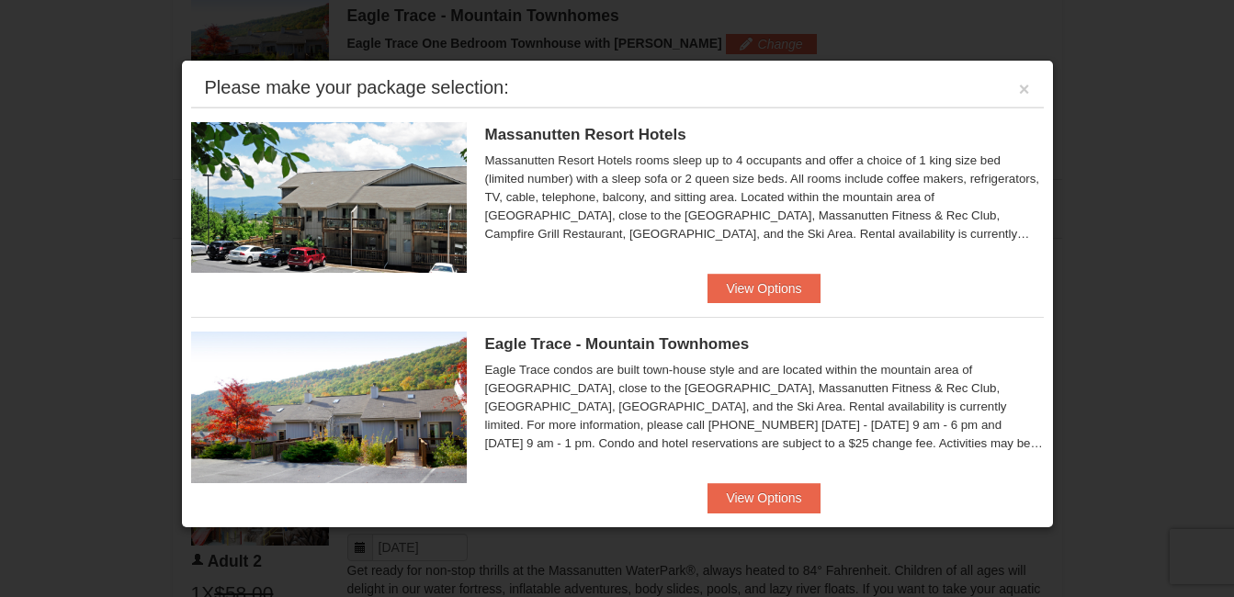
drag, startPoint x: 1066, startPoint y: 156, endPoint x: 1064, endPoint y: 184, distance: 27.6
click at [1064, 184] on div at bounding box center [617, 298] width 1234 height 597
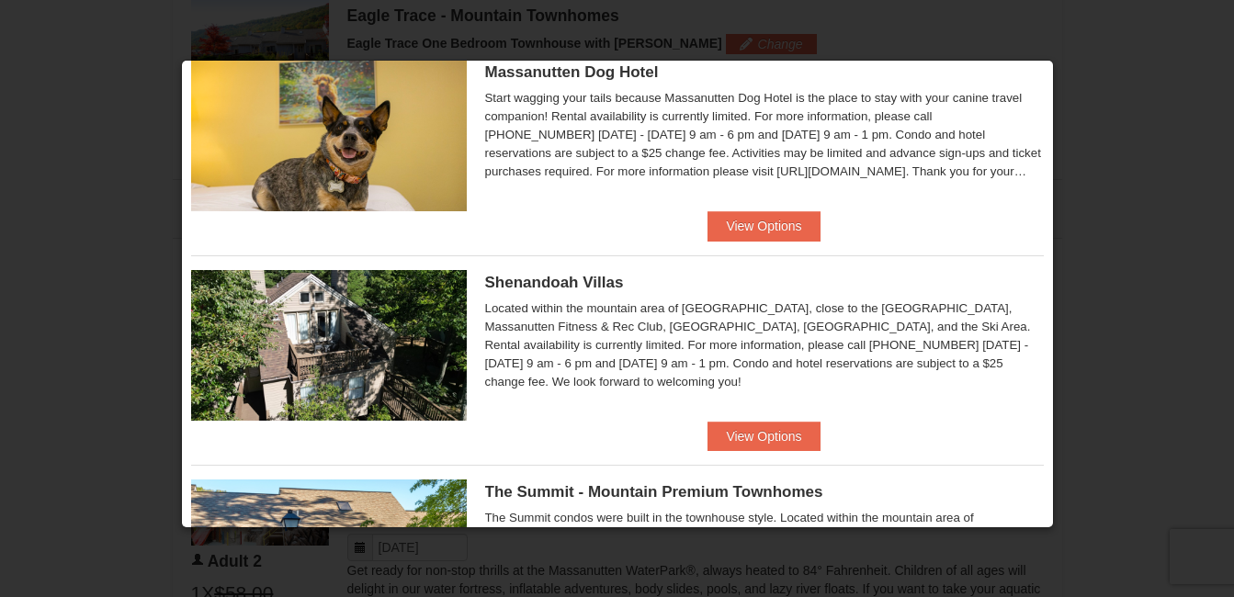
scroll to position [716, 0]
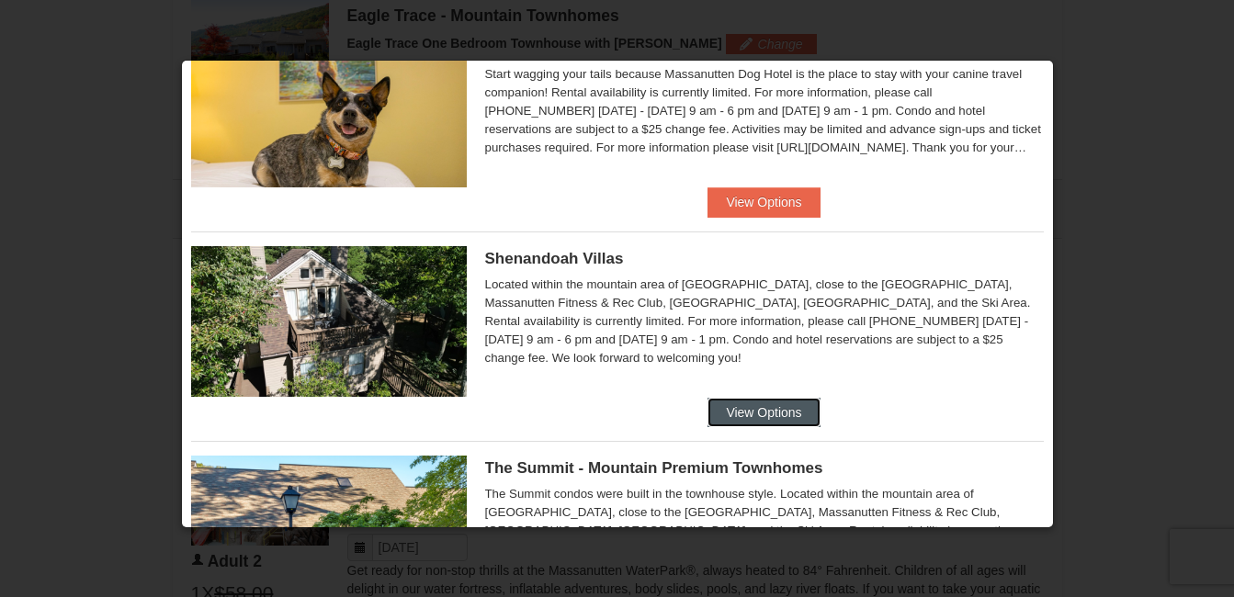
click at [764, 407] on button "View Options" at bounding box center [764, 412] width 112 height 29
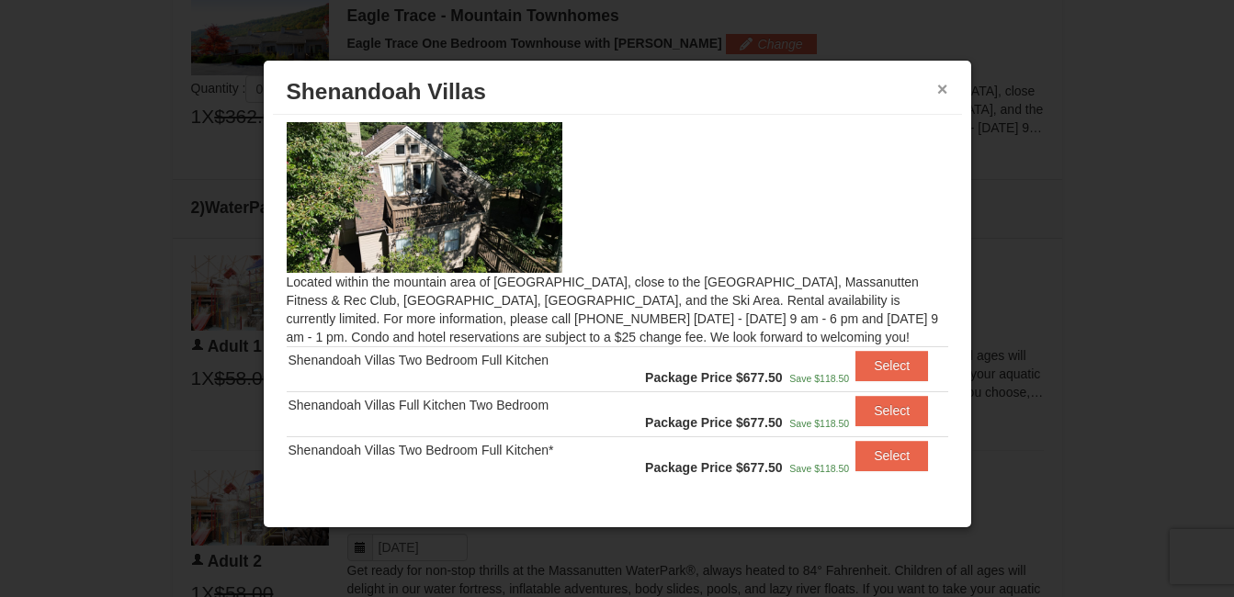
click at [940, 86] on button "×" at bounding box center [942, 89] width 11 height 18
